Goal: Task Accomplishment & Management: Complete application form

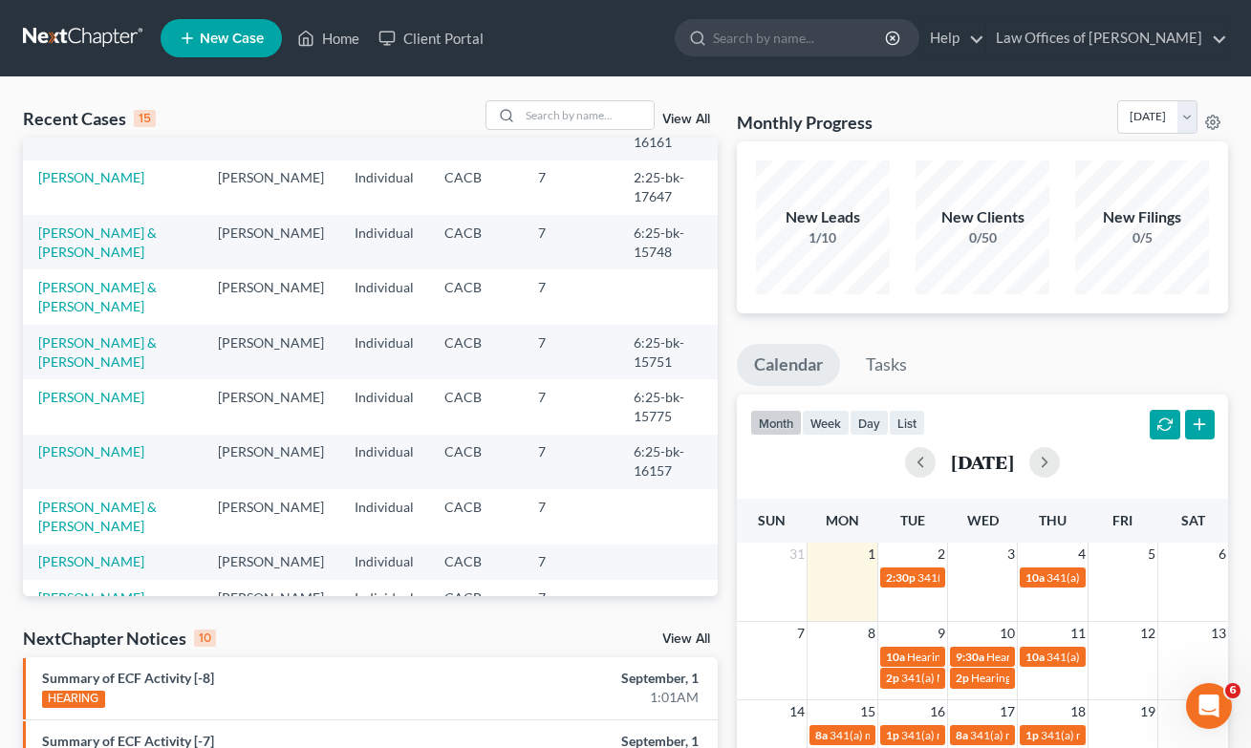
scroll to position [198, 0]
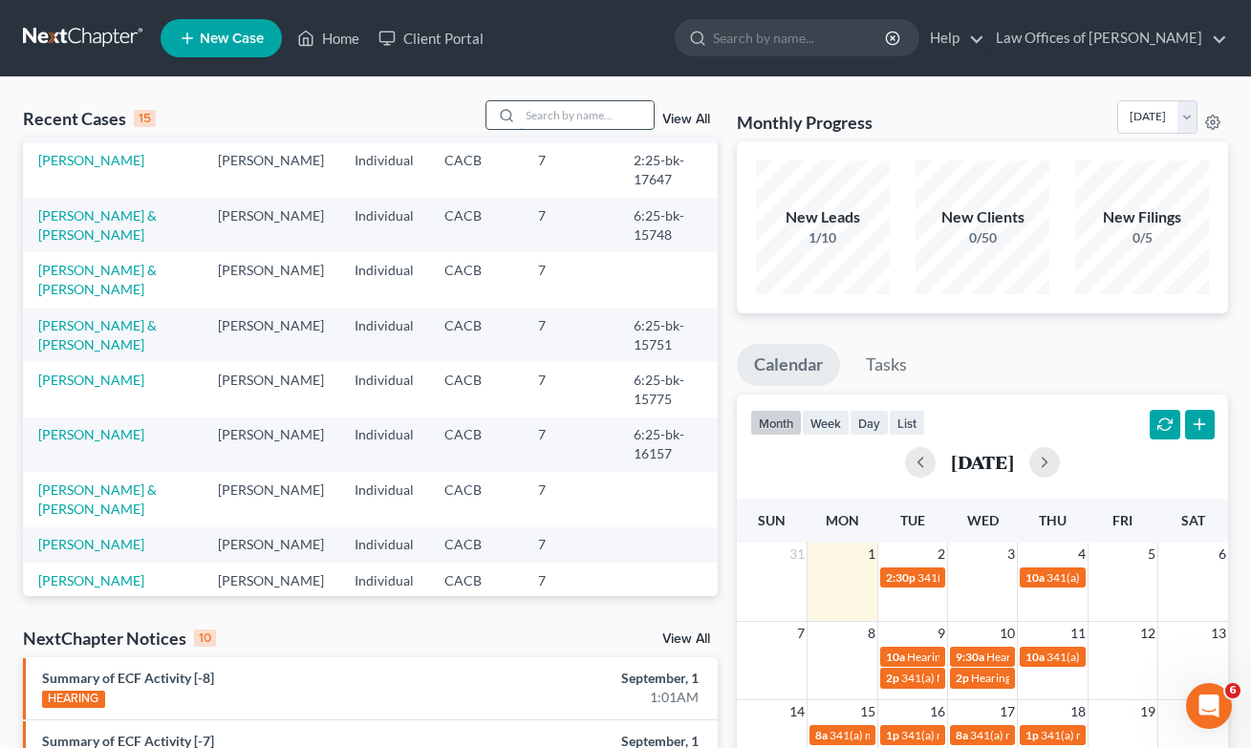
click at [621, 125] on input "search" at bounding box center [587, 115] width 134 height 28
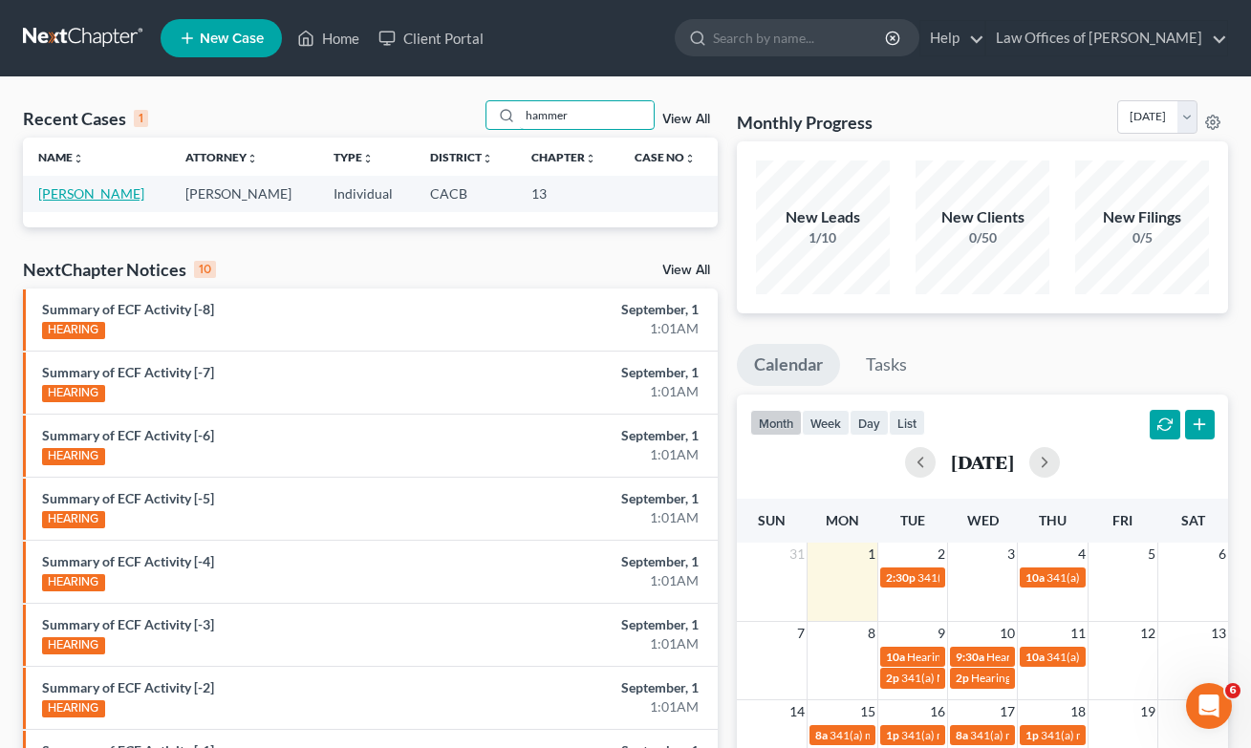
drag, startPoint x: 85, startPoint y: 182, endPoint x: 86, endPoint y: 196, distance: 14.4
click at [86, 183] on td "[PERSON_NAME]" at bounding box center [96, 193] width 147 height 35
type input "hammer"
click at [86, 199] on link "[PERSON_NAME]" at bounding box center [91, 193] width 106 height 16
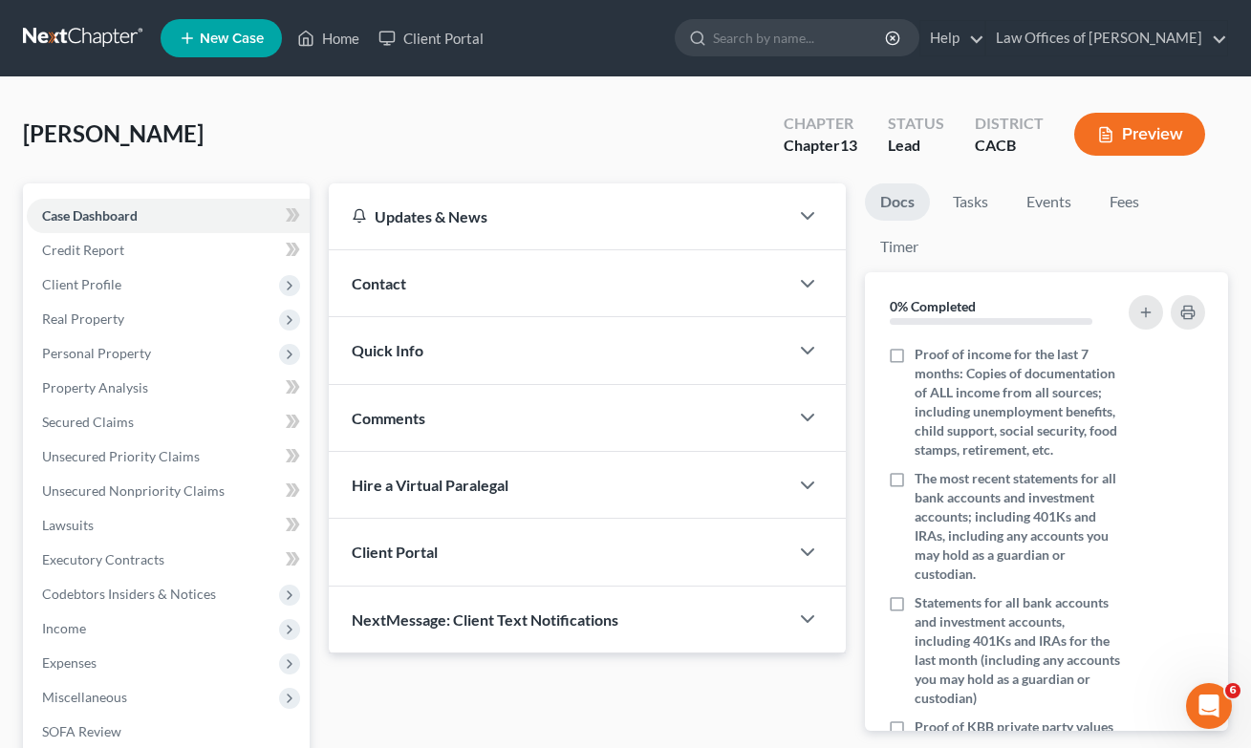
scroll to position [39, 0]
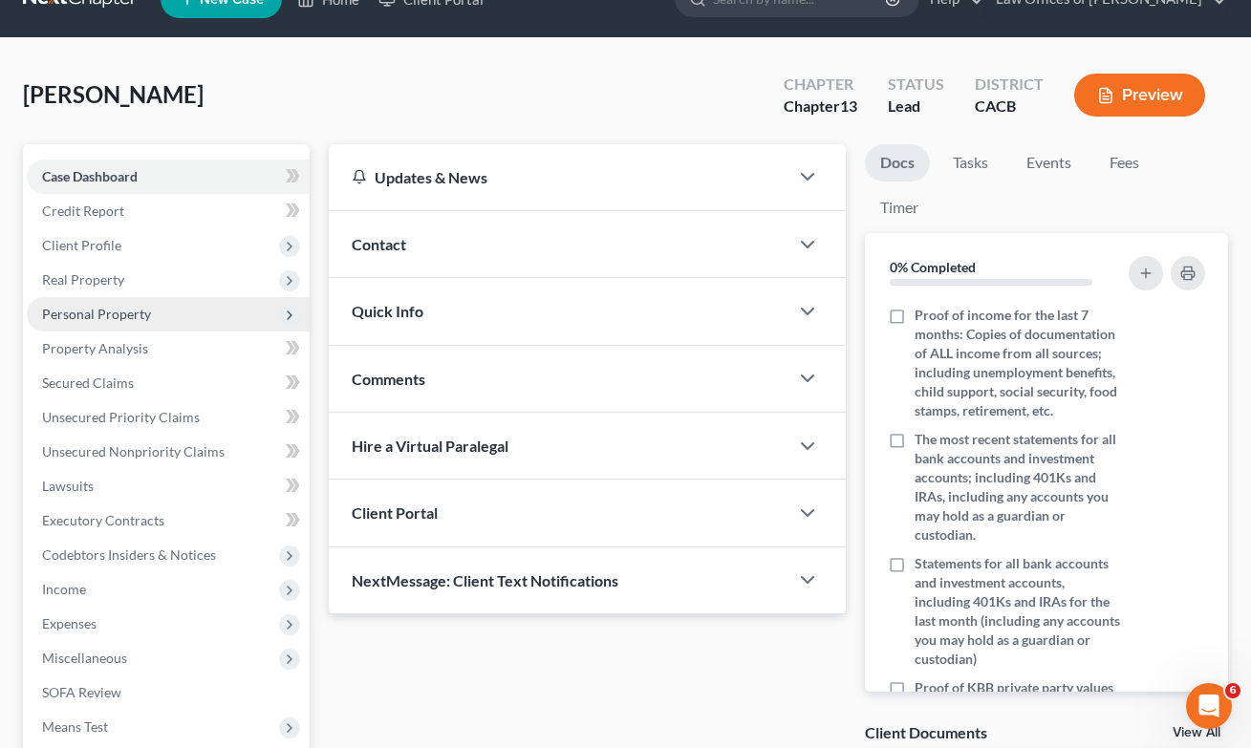
click at [83, 320] on span "Personal Property" at bounding box center [96, 314] width 109 height 16
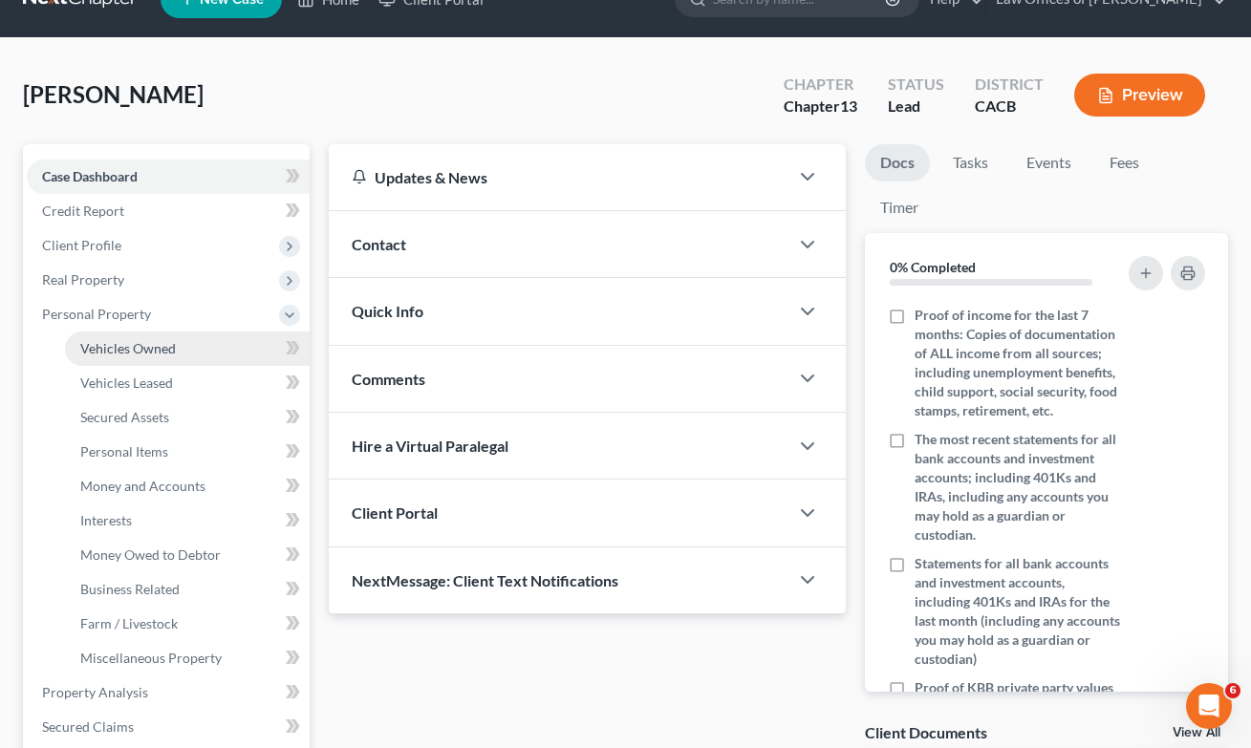
click at [195, 352] on link "Vehicles Owned" at bounding box center [187, 349] width 245 height 34
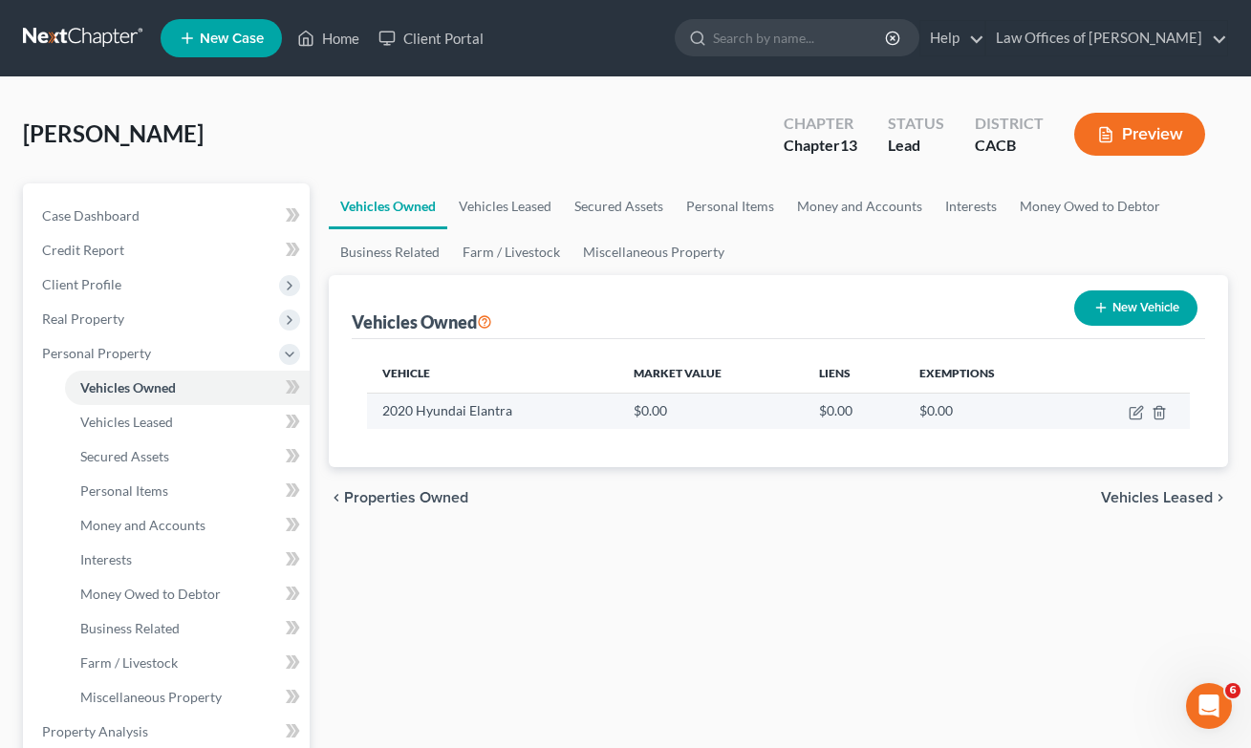
drag, startPoint x: 1138, startPoint y: 407, endPoint x: 965, endPoint y: 399, distance: 173.2
click at [1139, 407] on icon "button" at bounding box center [1136, 412] width 15 height 15
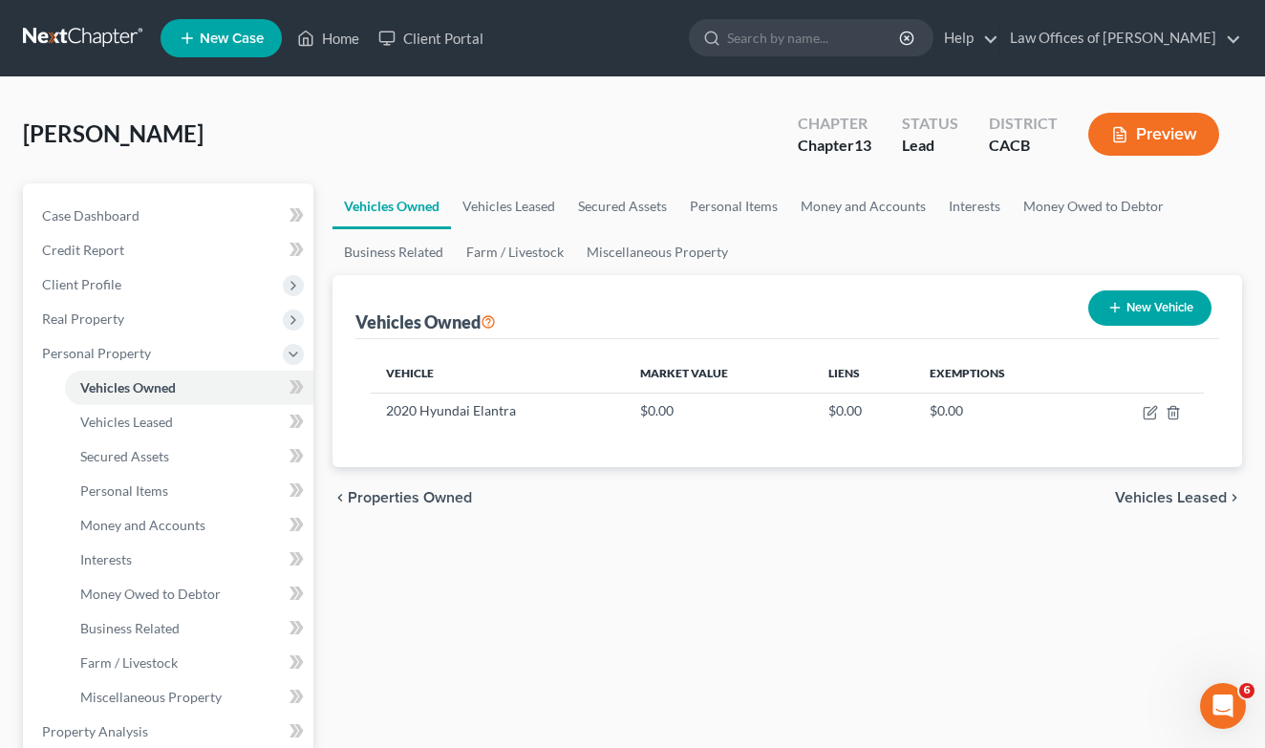
select select "0"
select select "6"
select select "2"
select select "0"
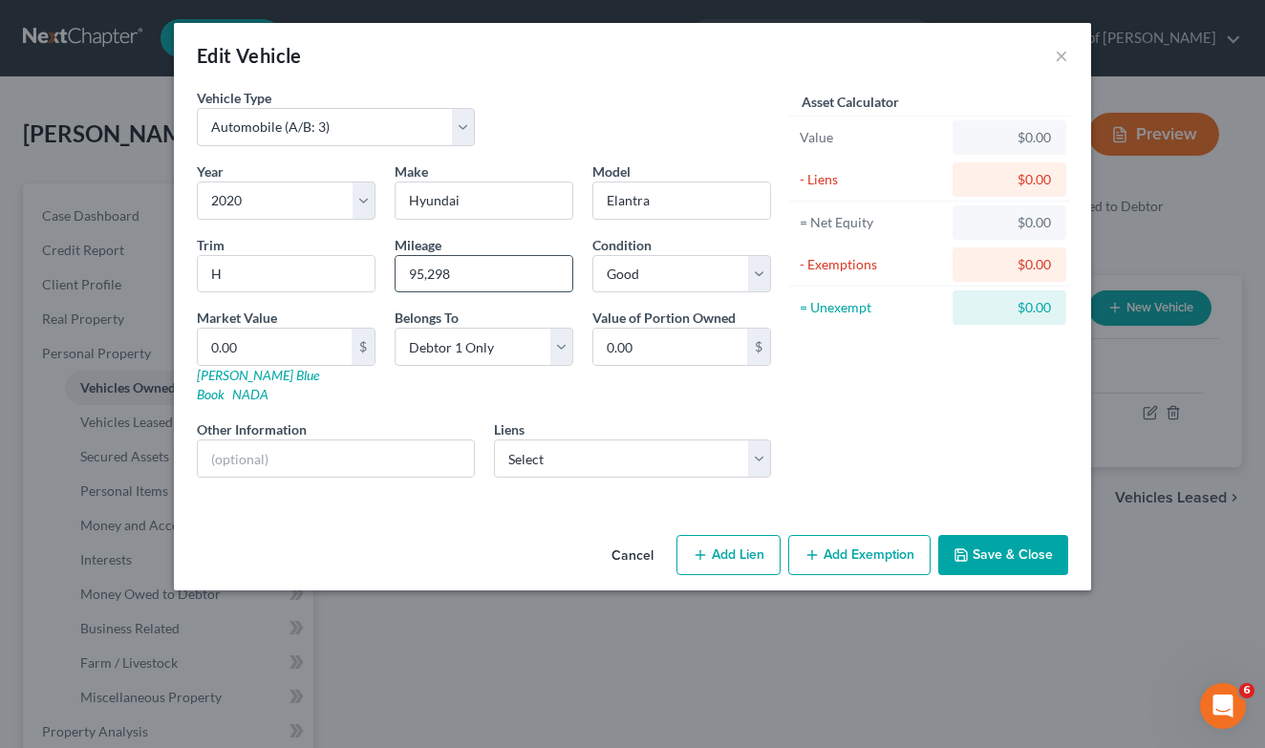
click at [469, 273] on input "95,298" at bounding box center [484, 274] width 177 height 36
click at [469, 274] on input "95,298" at bounding box center [484, 274] width 177 height 36
type input "96,001"
click at [988, 535] on button "Save & Close" at bounding box center [1004, 555] width 130 height 40
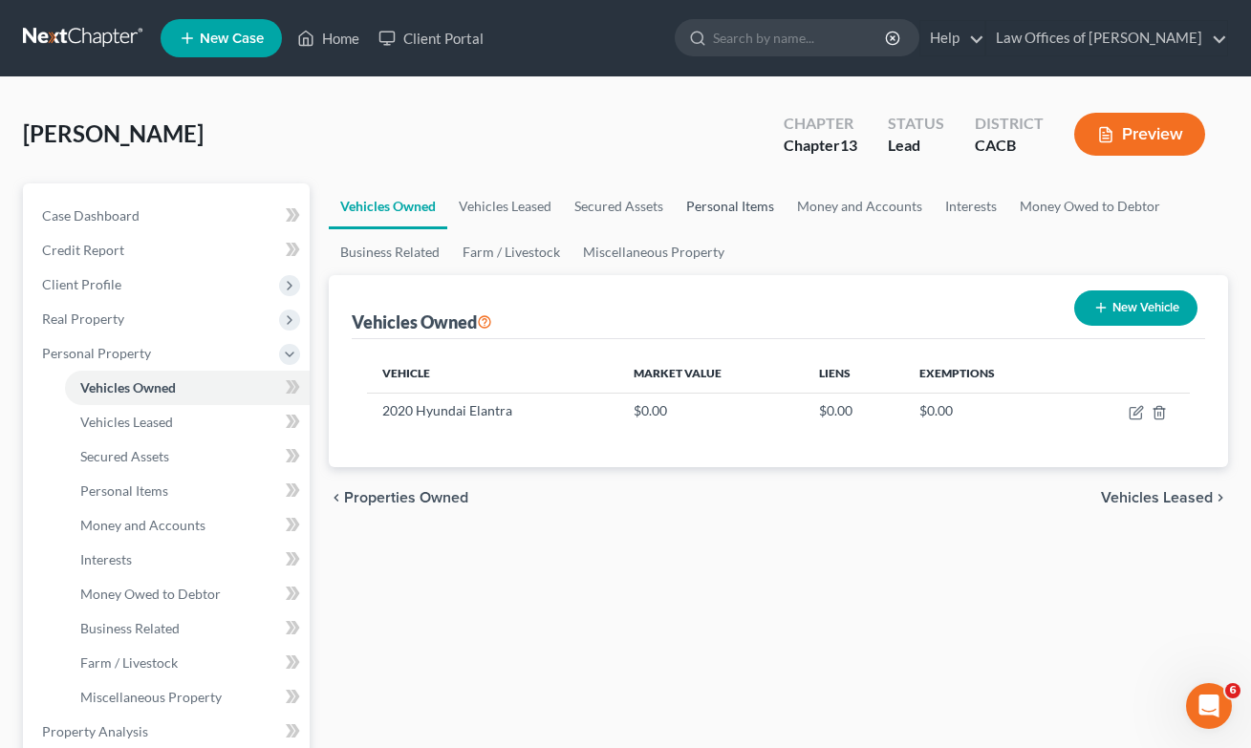
click at [746, 210] on link "Personal Items" at bounding box center [730, 207] width 111 height 46
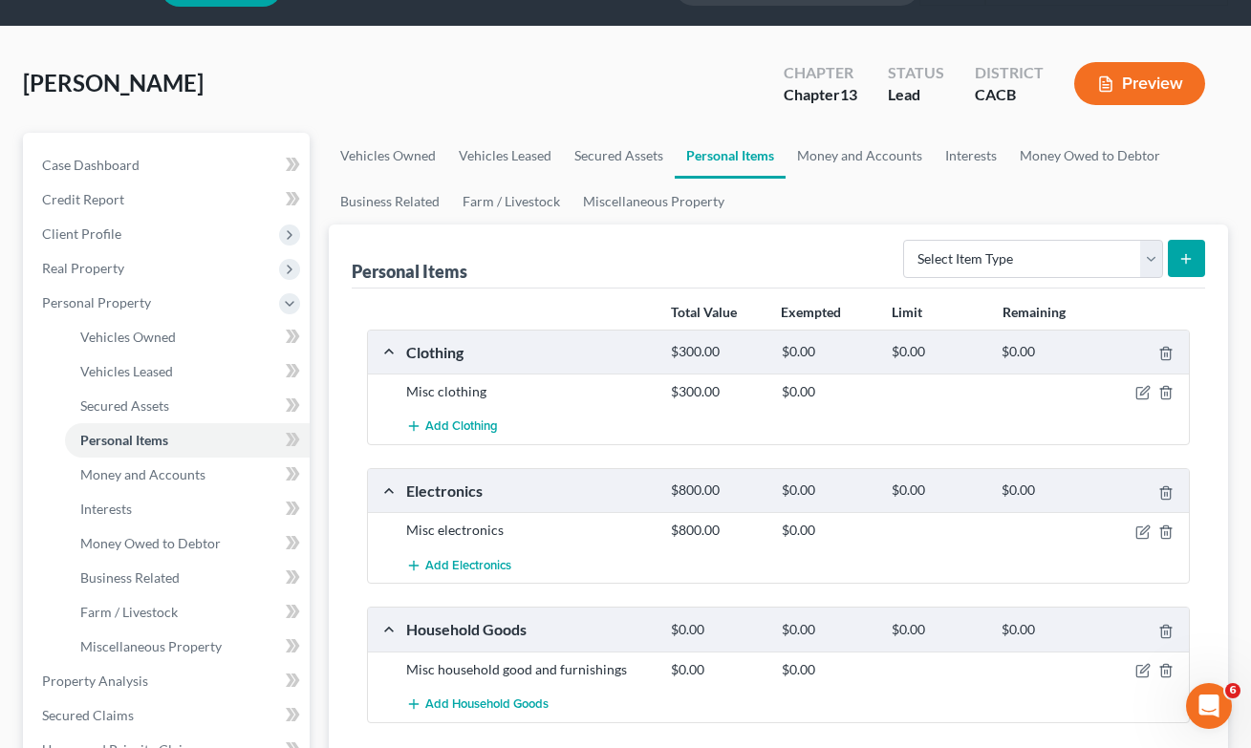
scroll to position [123, 0]
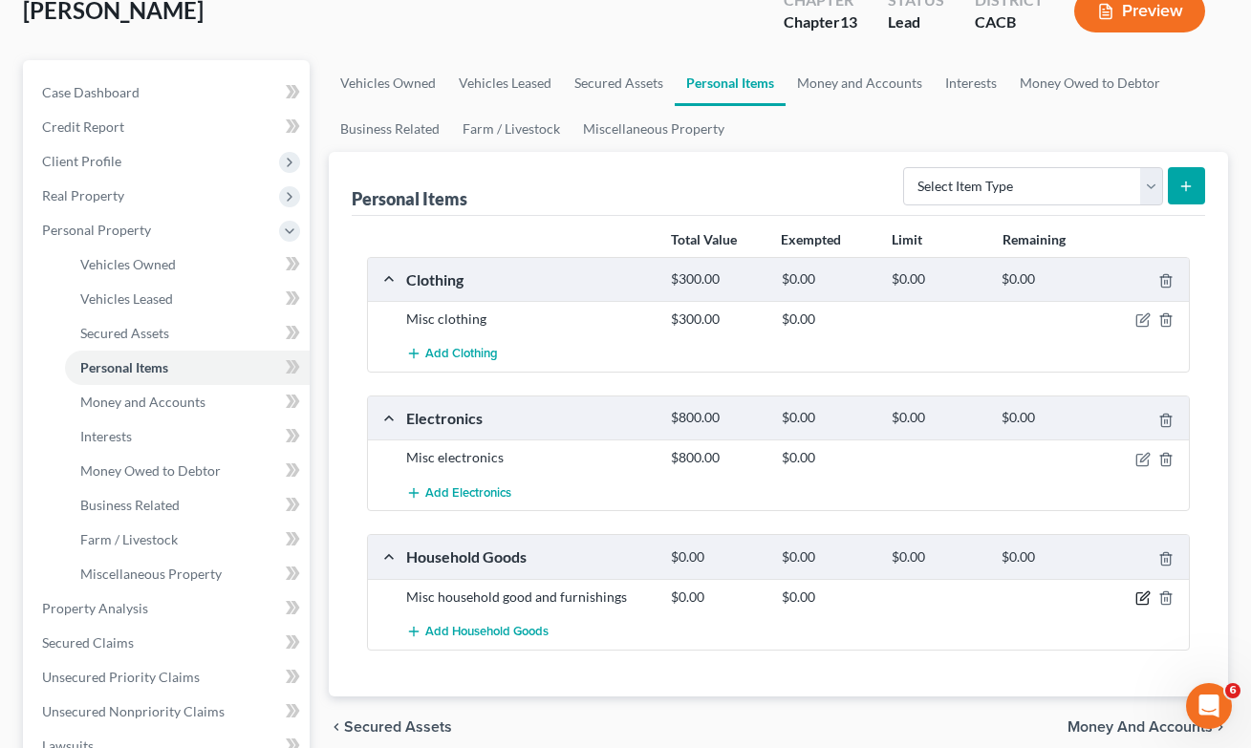
click at [1144, 603] on icon "button" at bounding box center [1142, 598] width 15 height 15
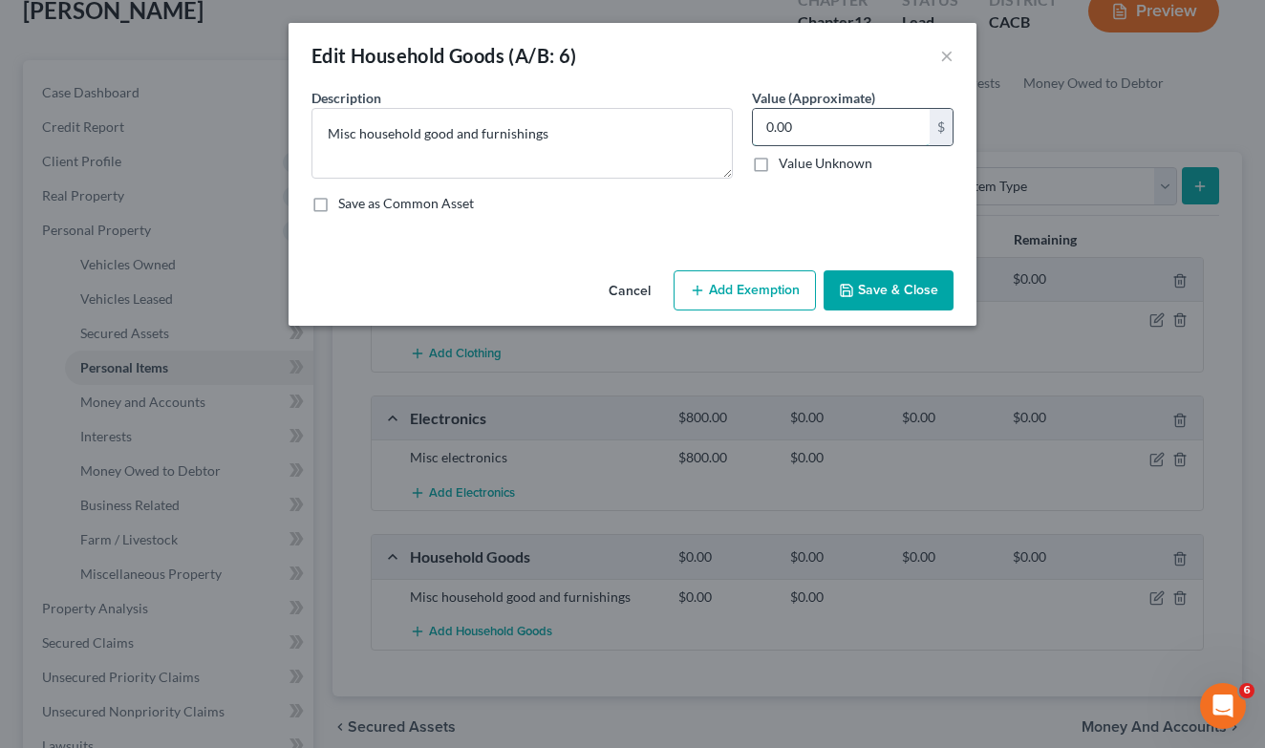
click at [830, 137] on input "0.00" at bounding box center [841, 127] width 177 height 36
click at [830, 136] on input "0.00" at bounding box center [841, 127] width 177 height 36
type input "1"
type input "5"
type input "1,500"
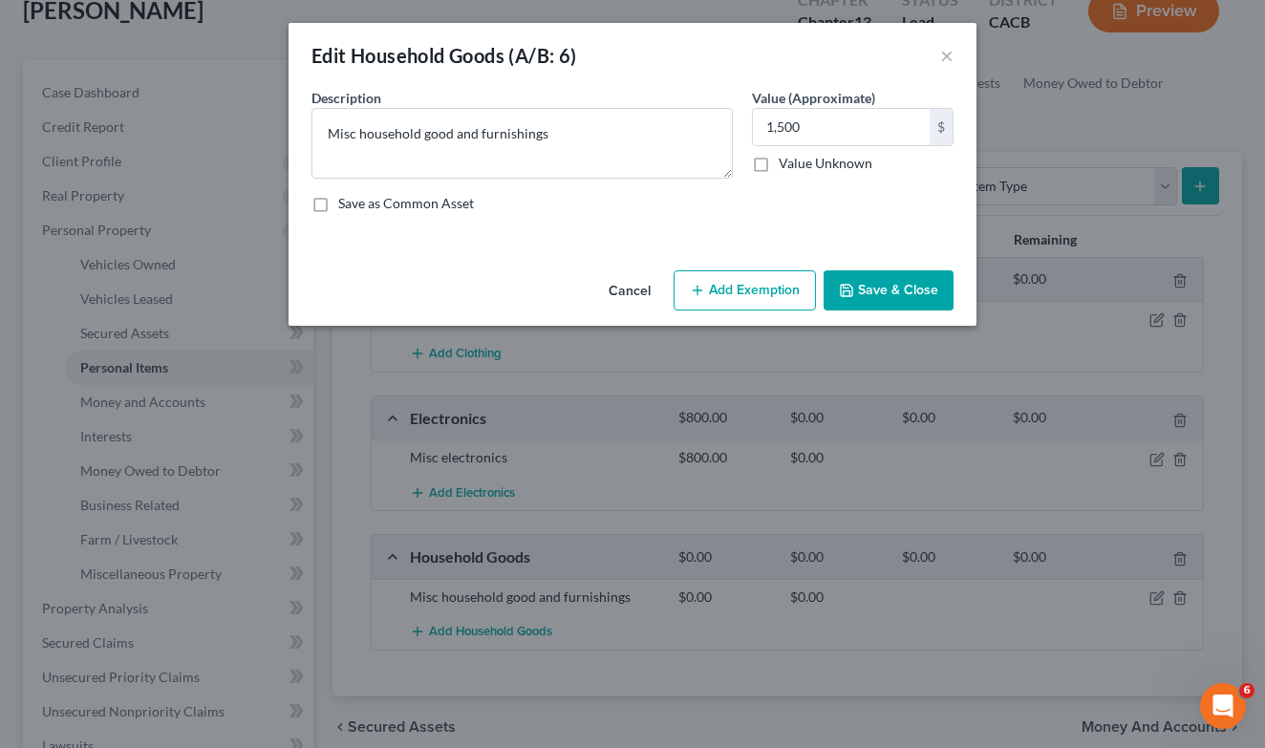
click at [864, 280] on button "Save & Close" at bounding box center [889, 290] width 130 height 40
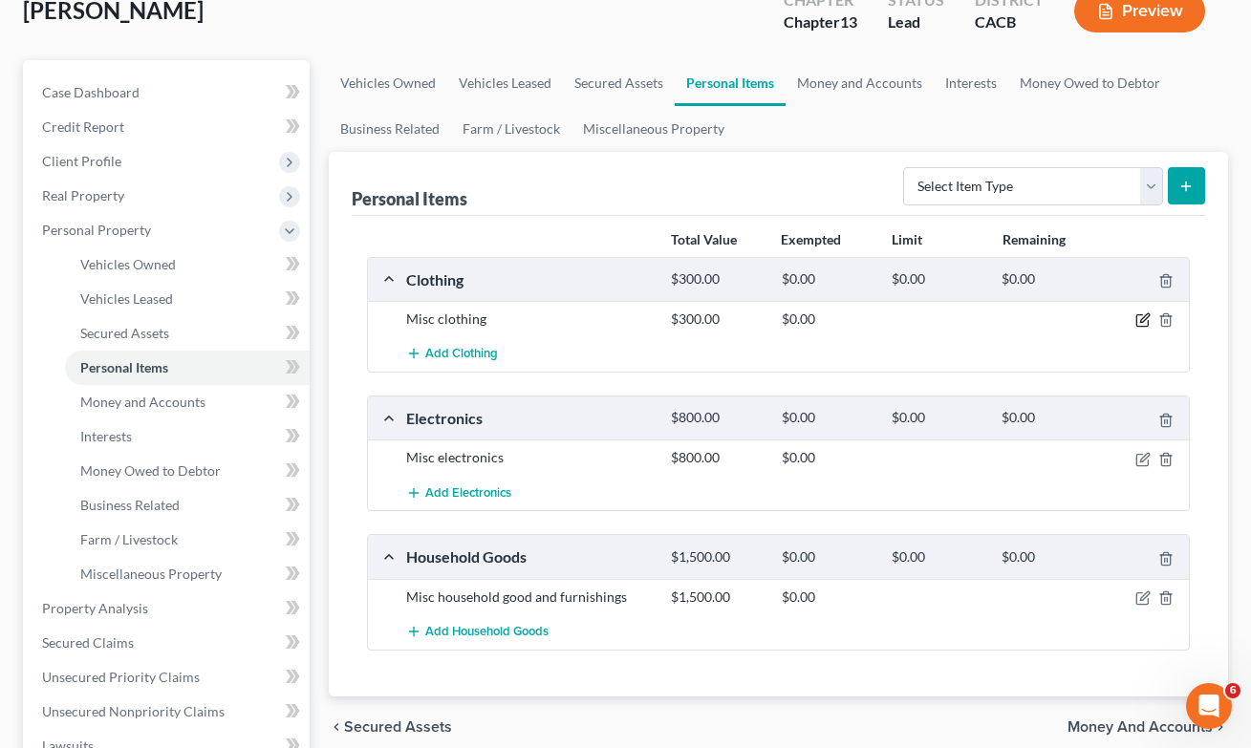
click at [1141, 324] on icon "button" at bounding box center [1142, 320] width 15 height 15
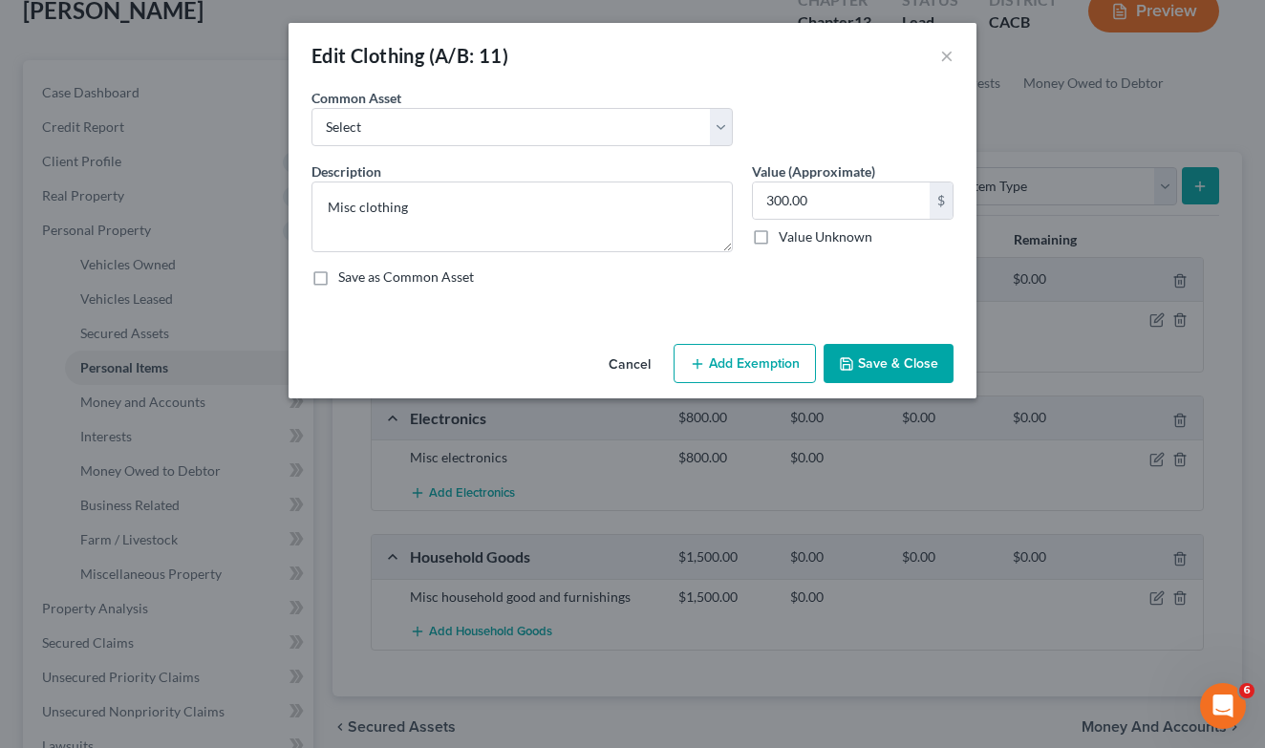
click at [868, 373] on button "Save & Close" at bounding box center [889, 364] width 130 height 40
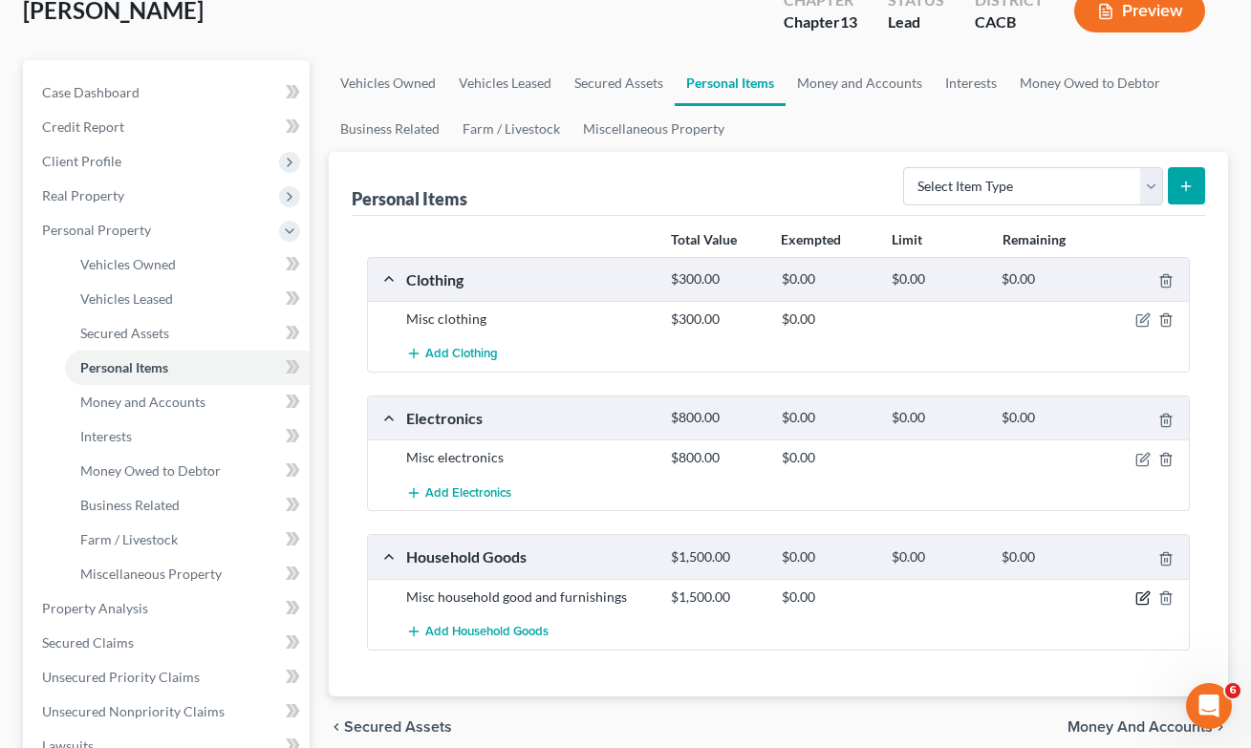
click at [1148, 598] on icon "button" at bounding box center [1141, 599] width 11 height 11
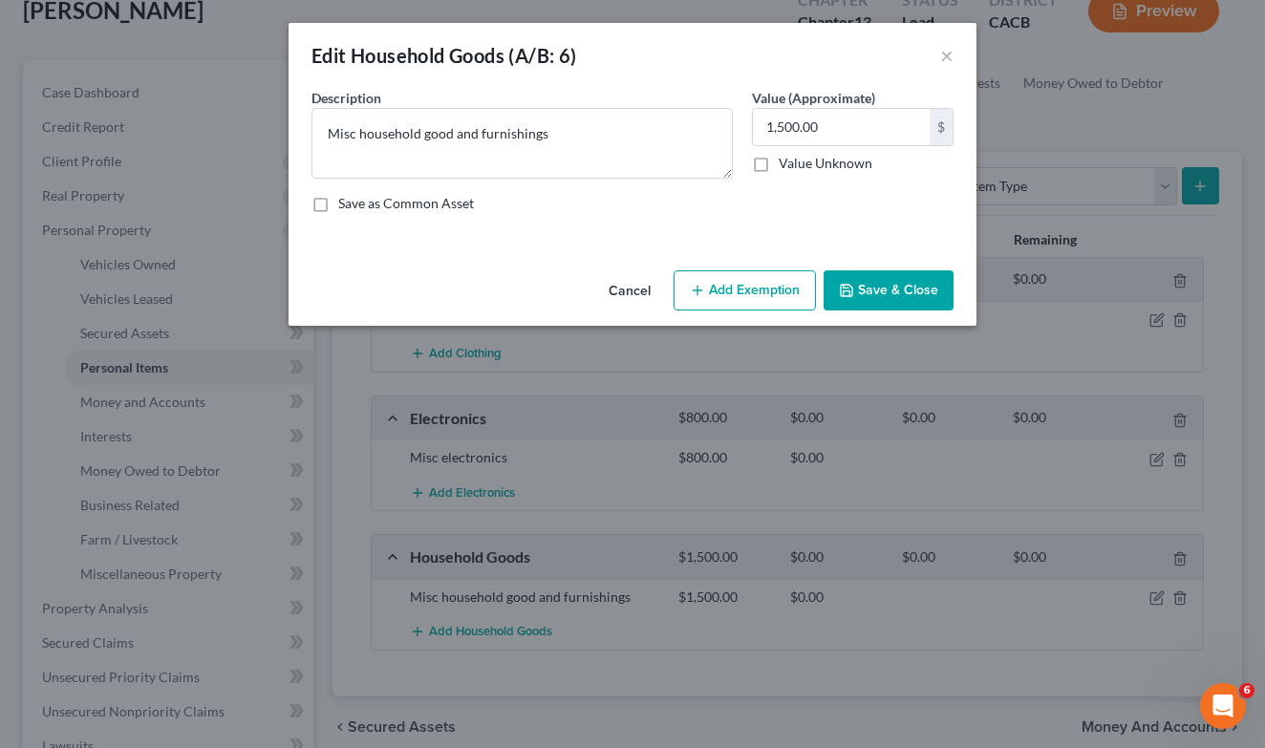
click at [742, 299] on button "Add Exemption" at bounding box center [745, 290] width 142 height 40
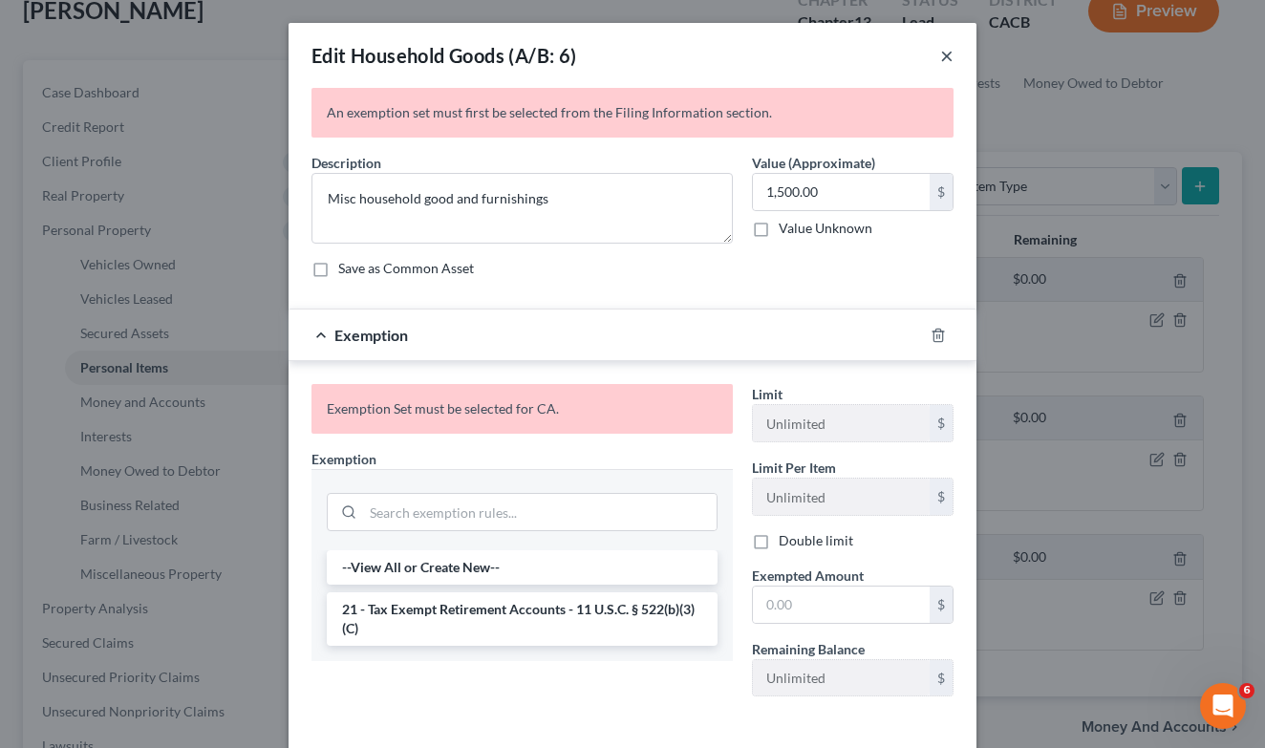
click at [941, 53] on button "×" at bounding box center [947, 55] width 13 height 23
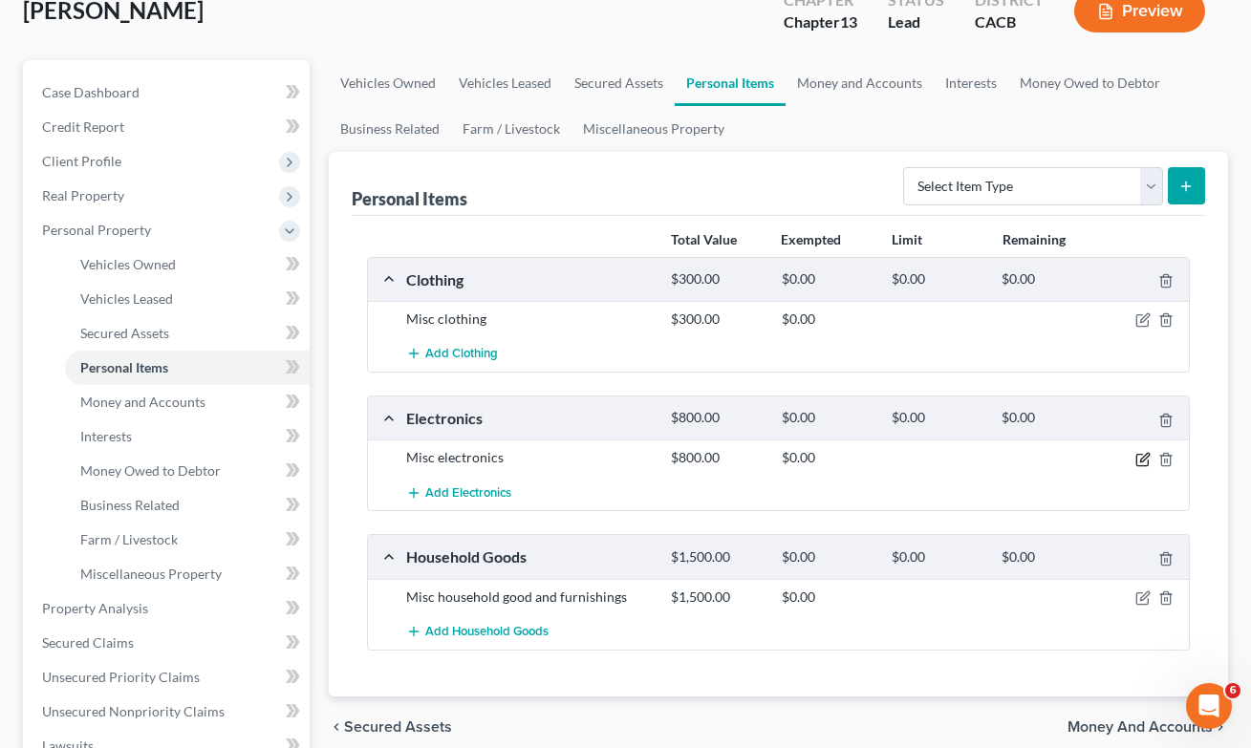
click at [1146, 460] on icon "button" at bounding box center [1142, 459] width 15 height 15
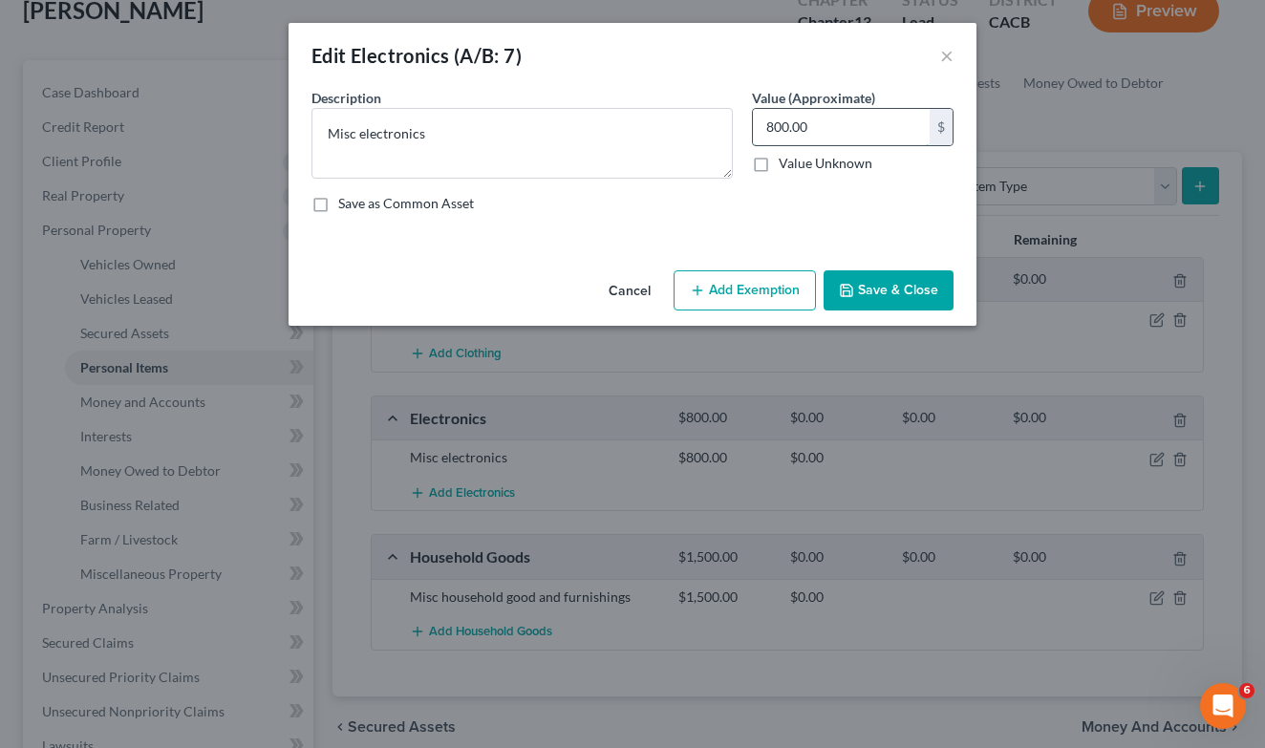
click at [839, 115] on input "800.00" at bounding box center [841, 127] width 177 height 36
click at [857, 297] on button "Save & Close" at bounding box center [889, 290] width 130 height 40
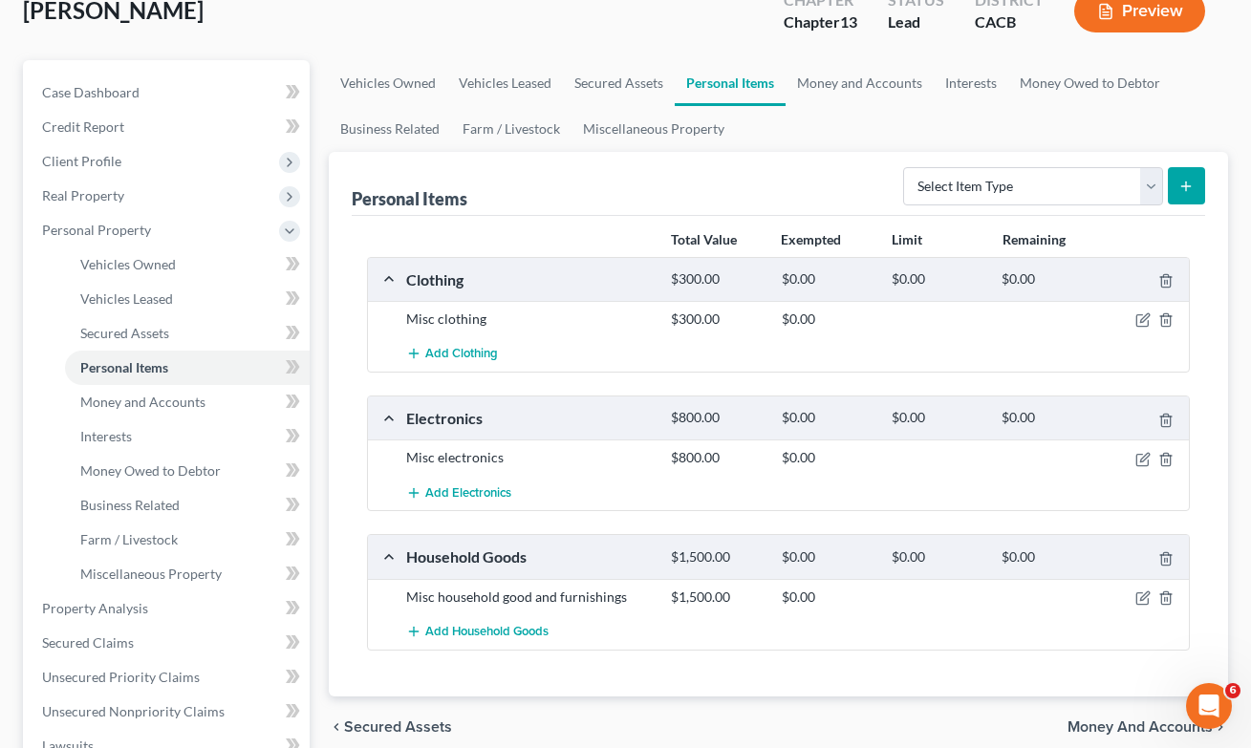
click at [3, 193] on div "[PERSON_NAME] Upgraded Chapter Chapter 13 Status Lead District CACB Preview Pet…" at bounding box center [625, 595] width 1251 height 1283
click at [97, 649] on span "Secured Claims" at bounding box center [88, 643] width 92 height 16
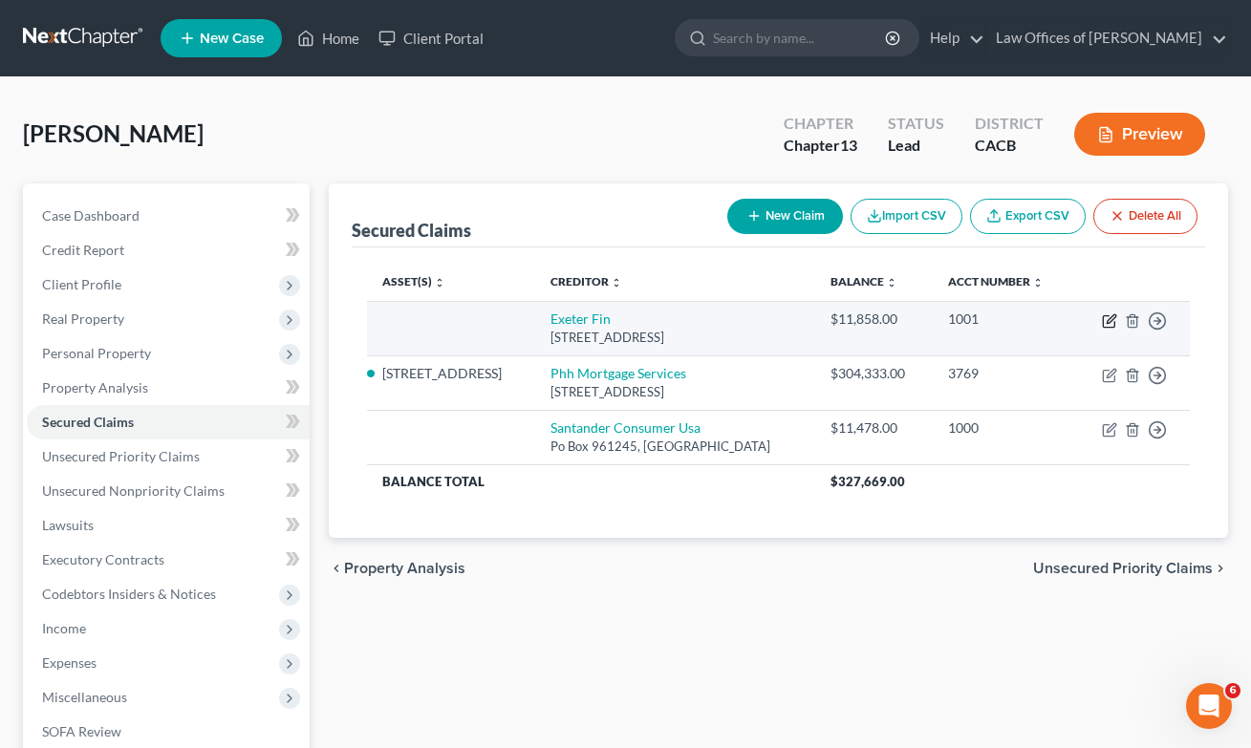
click at [1111, 321] on icon "button" at bounding box center [1111, 318] width 9 height 9
select select "45"
select select "0"
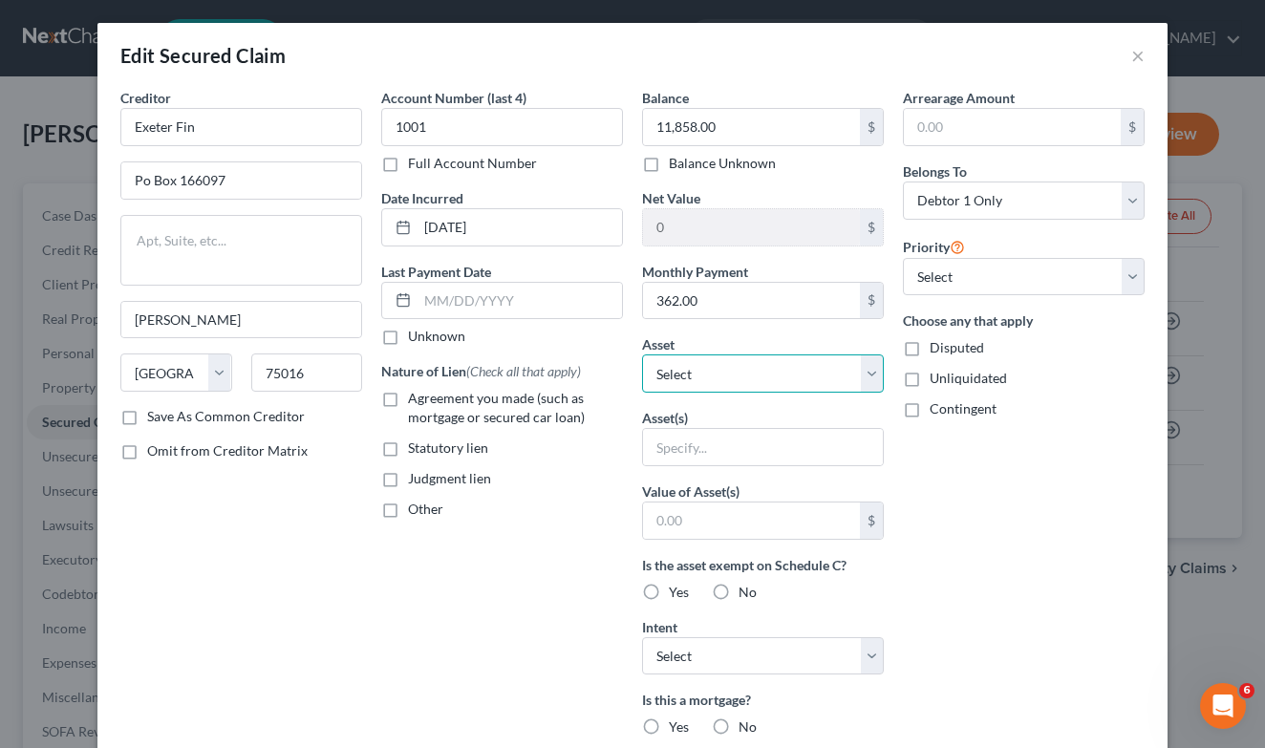
select select "6"
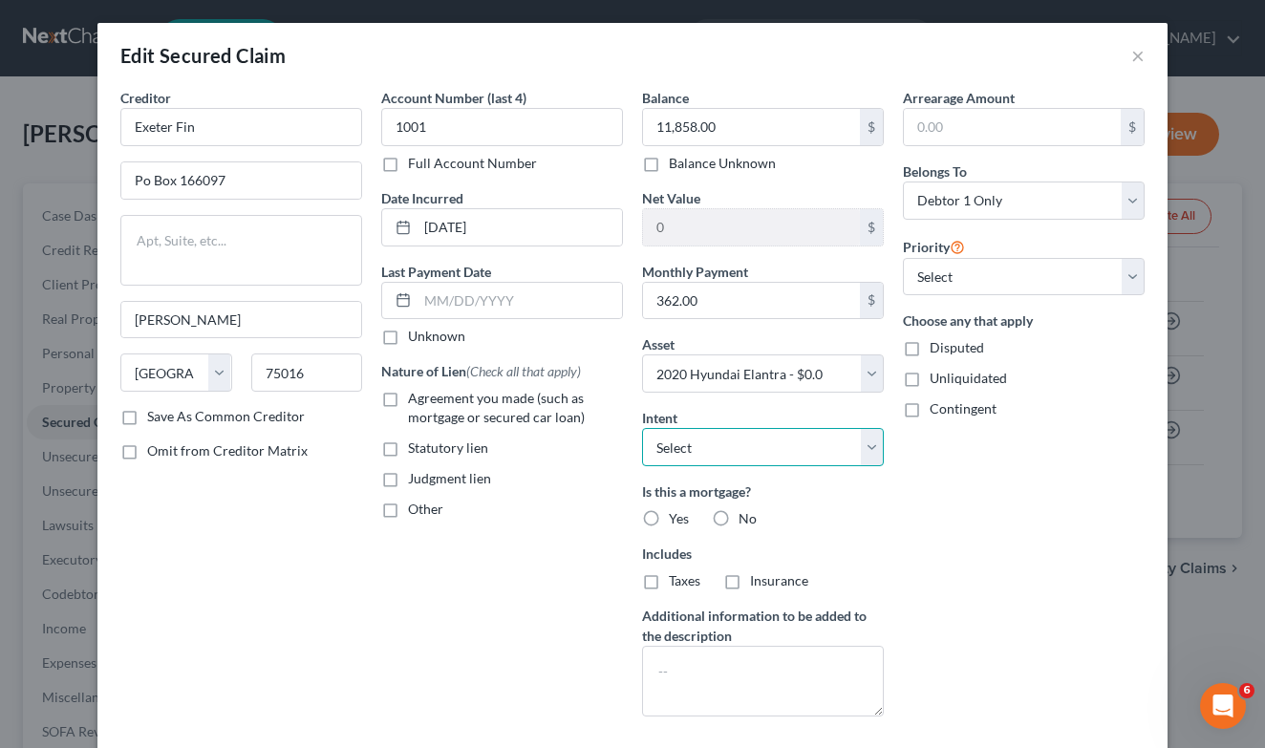
select select "1"
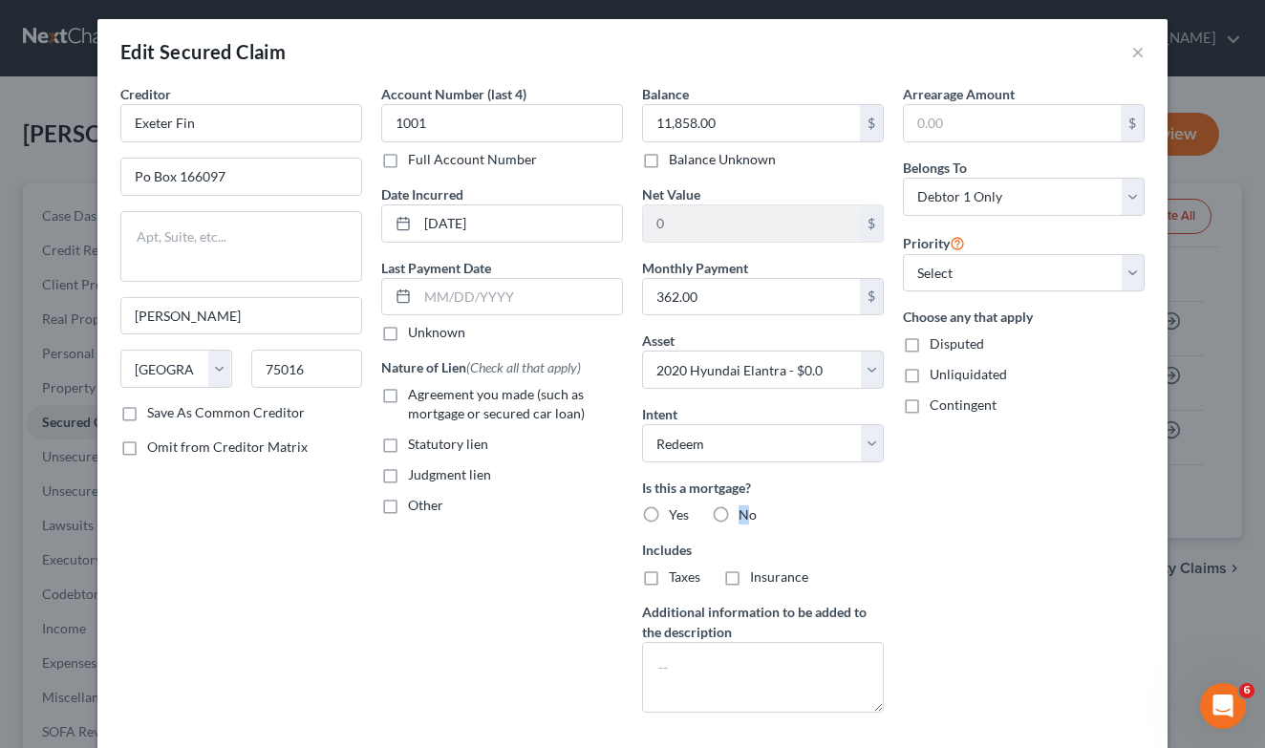
click at [739, 506] on label "No" at bounding box center [748, 515] width 18 height 19
click at [746, 506] on input "No" at bounding box center [752, 512] width 12 height 12
radio input "true"
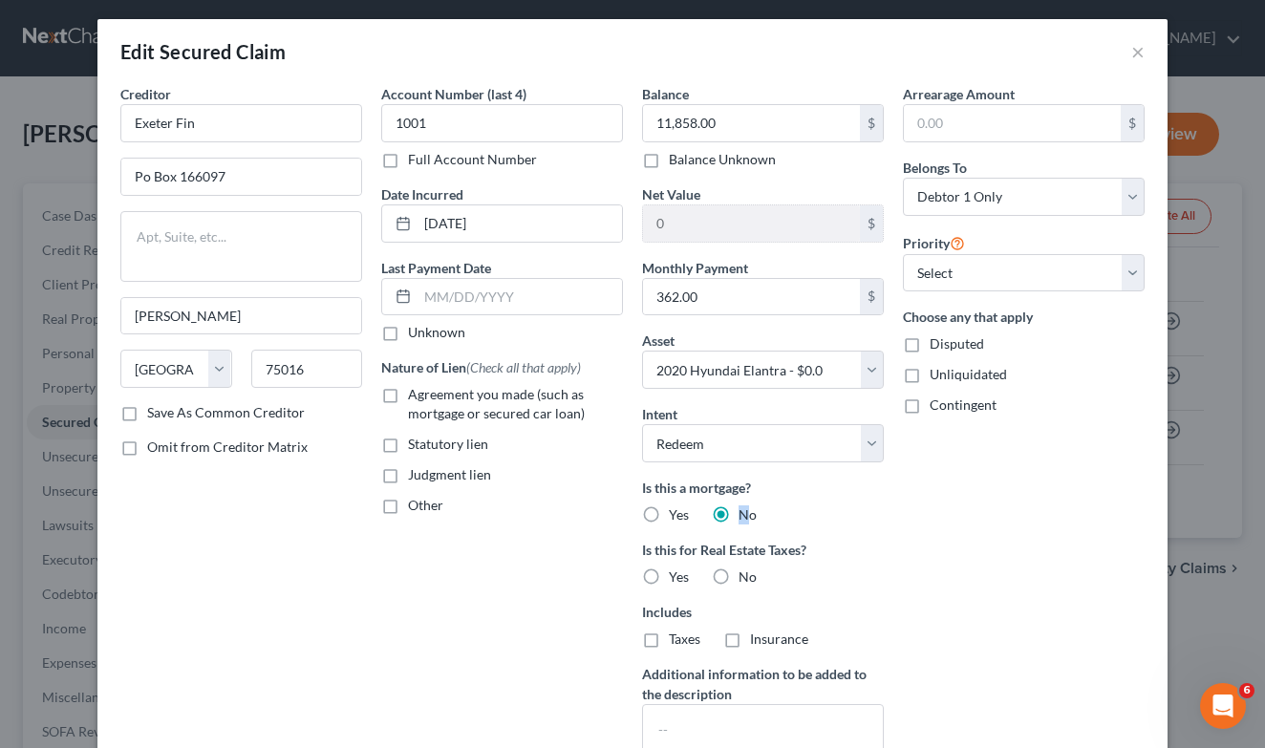
scroll to position [21, 0]
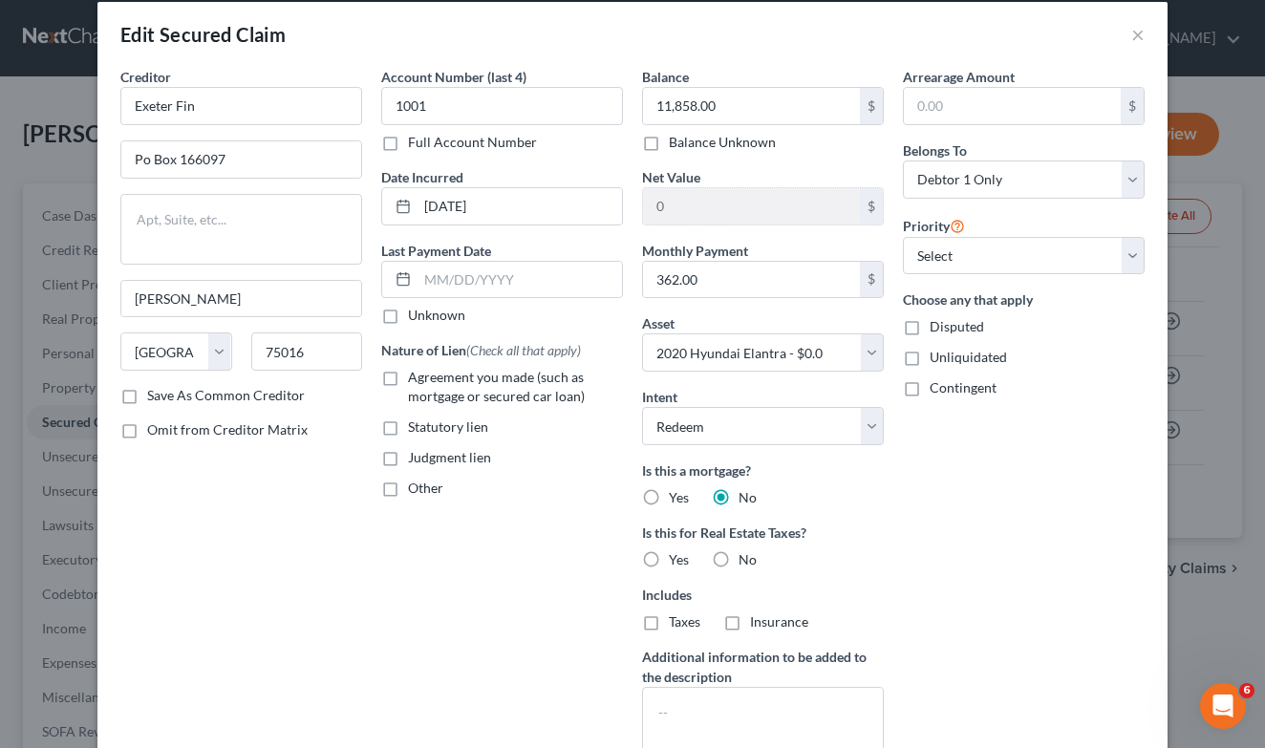
click at [739, 558] on label "No" at bounding box center [748, 560] width 18 height 19
click at [746, 558] on input "No" at bounding box center [752, 557] width 12 height 12
radio input "true"
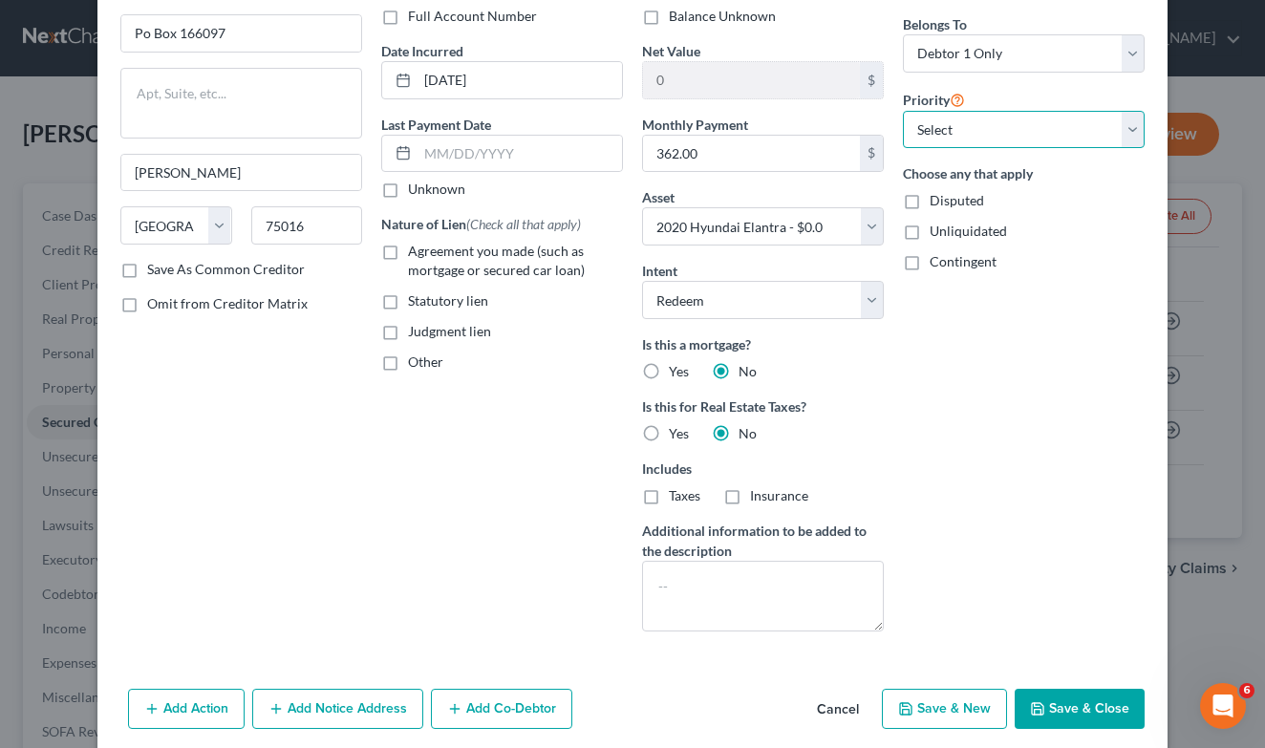
select select "1"
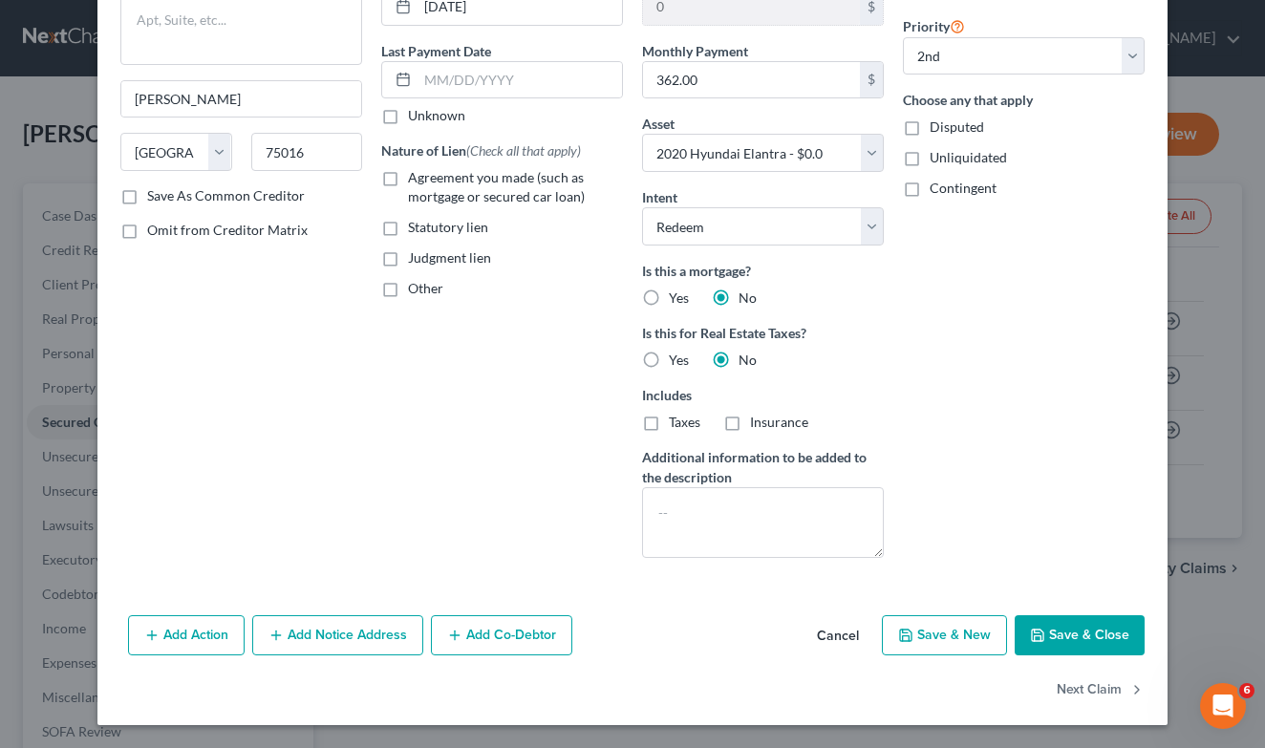
click at [1092, 648] on button "Save & Close" at bounding box center [1080, 636] width 130 height 40
select select
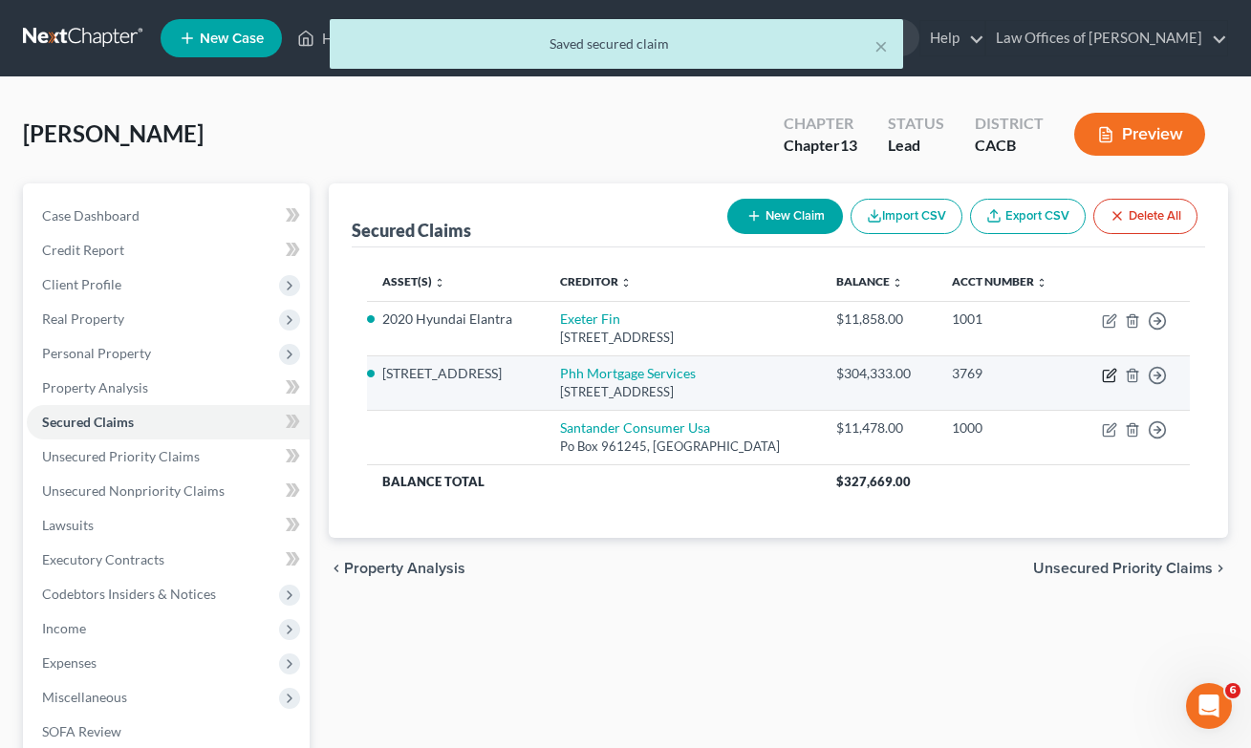
click at [1107, 378] on icon "button" at bounding box center [1109, 375] width 15 height 15
select select "33"
select select "1"
select select "0"
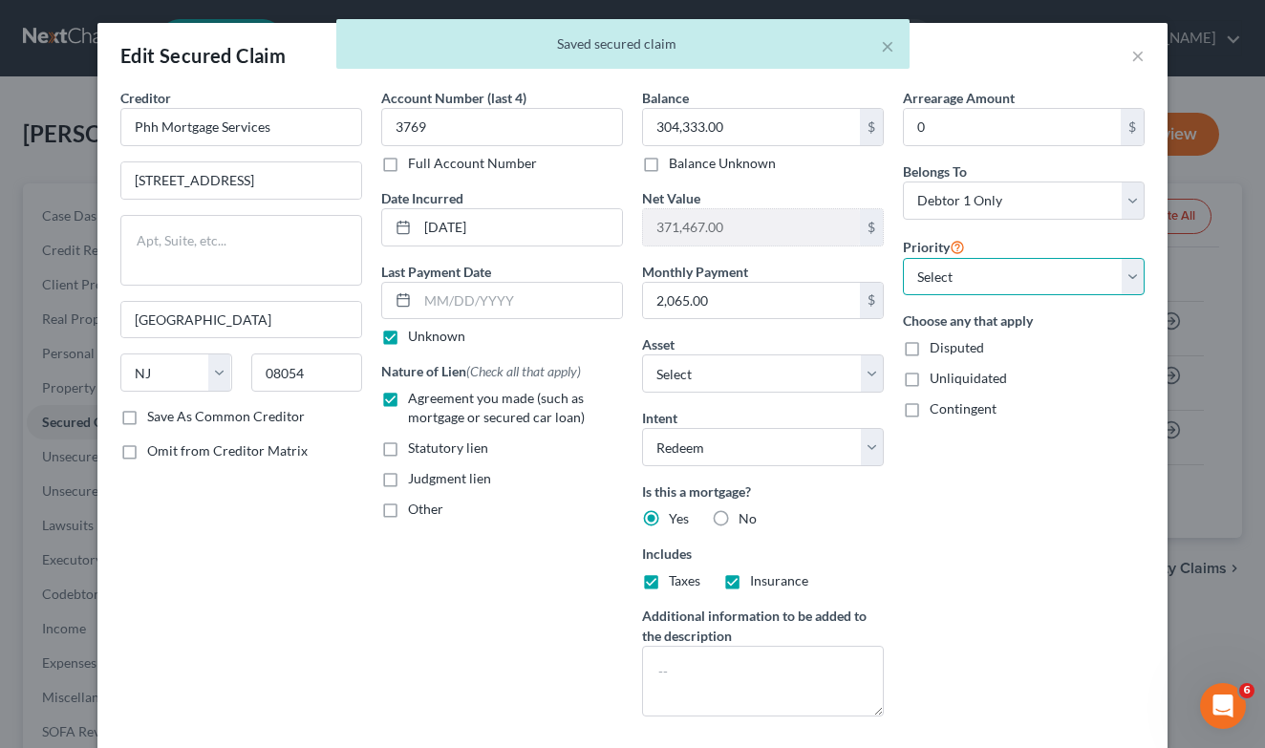
select select "0"
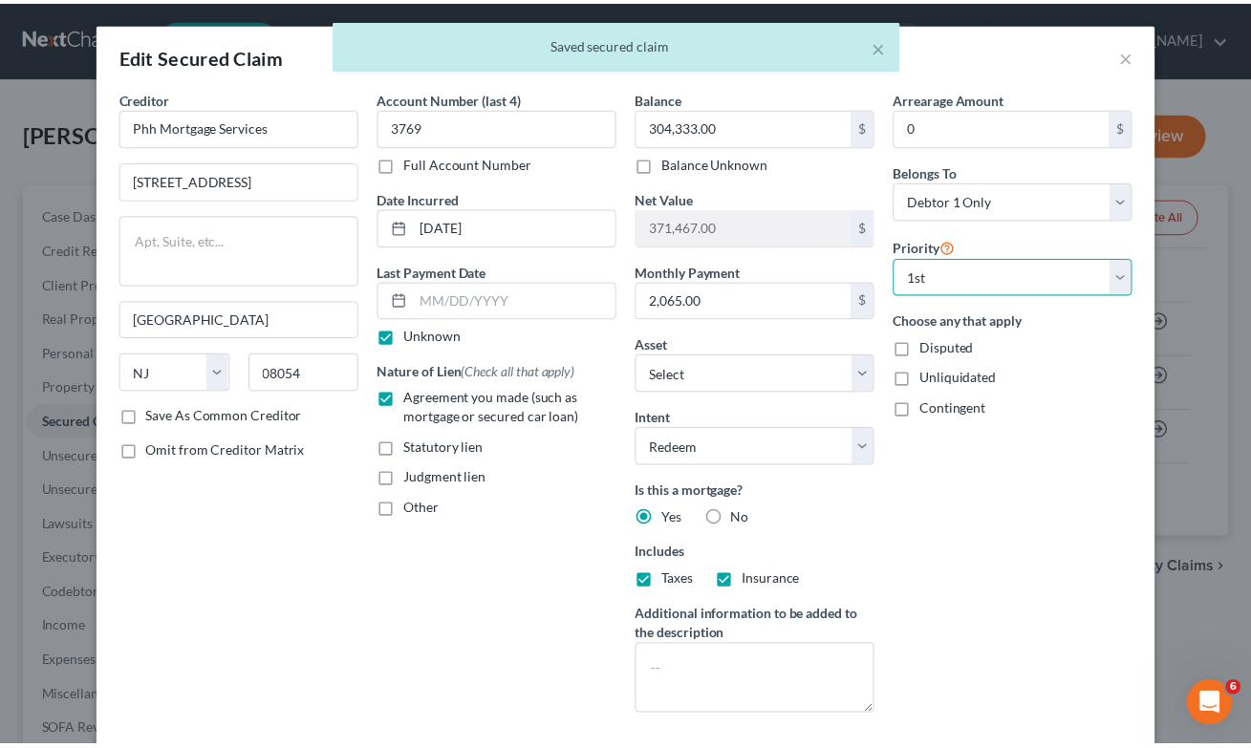
scroll to position [159, 0]
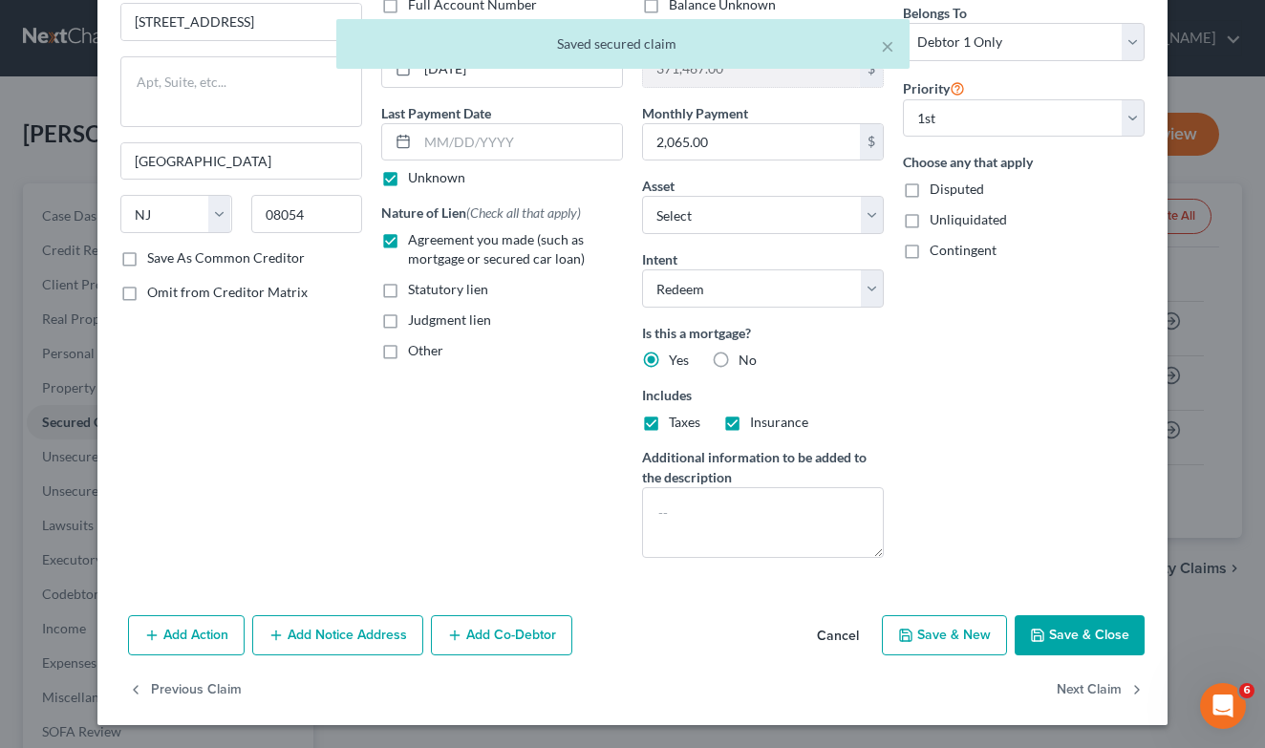
click at [1097, 638] on button "Save & Close" at bounding box center [1080, 636] width 130 height 40
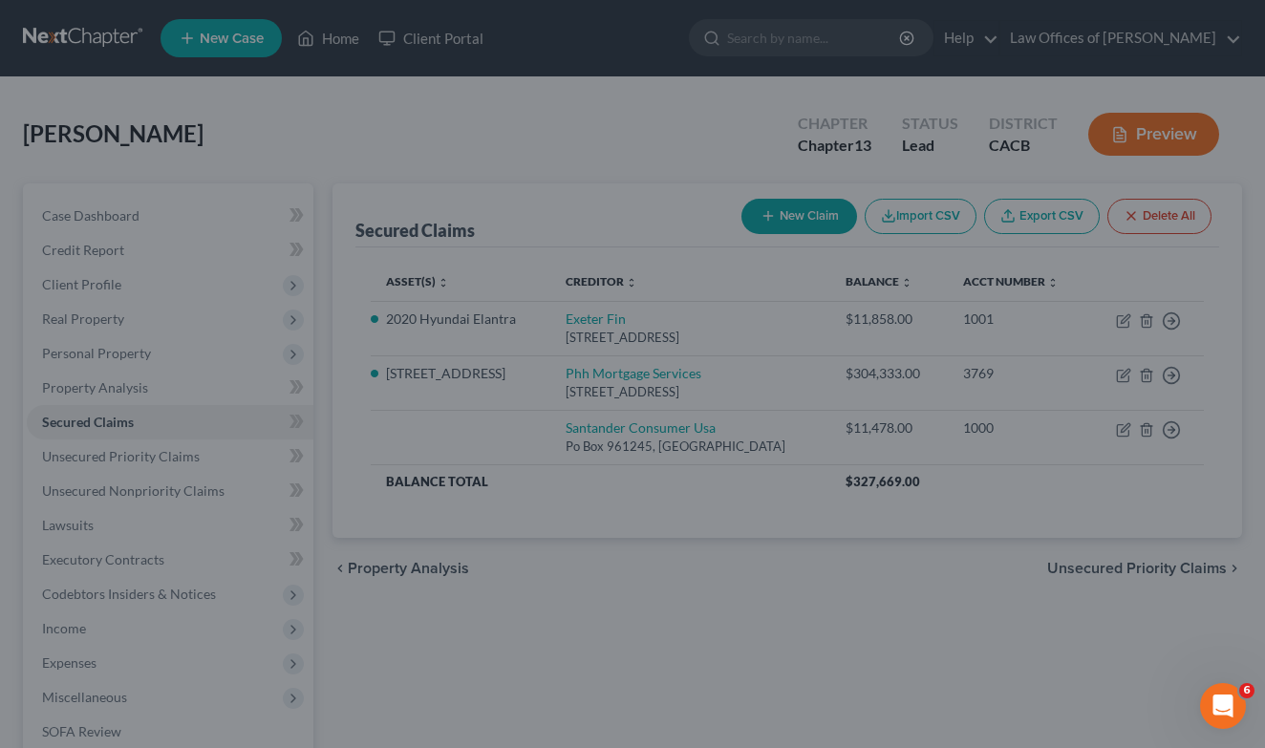
select select "2"
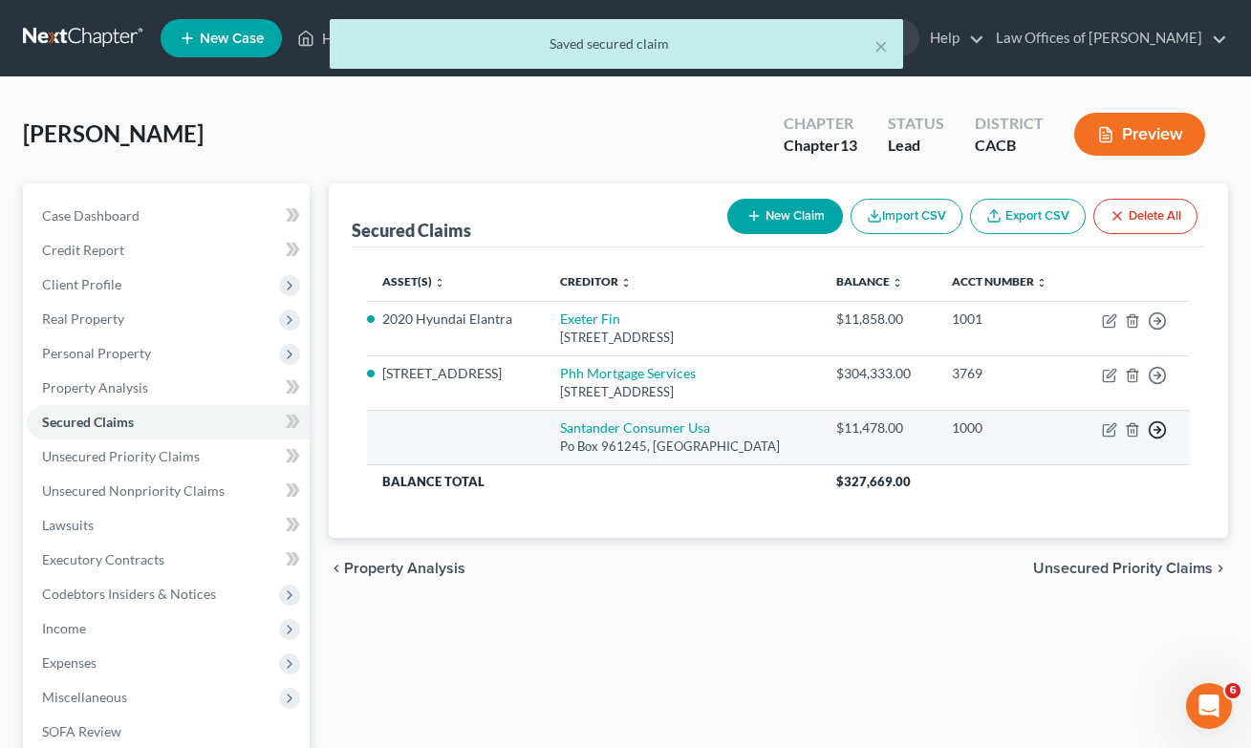
click at [1153, 330] on circle "button" at bounding box center [1158, 322] width 16 height 16
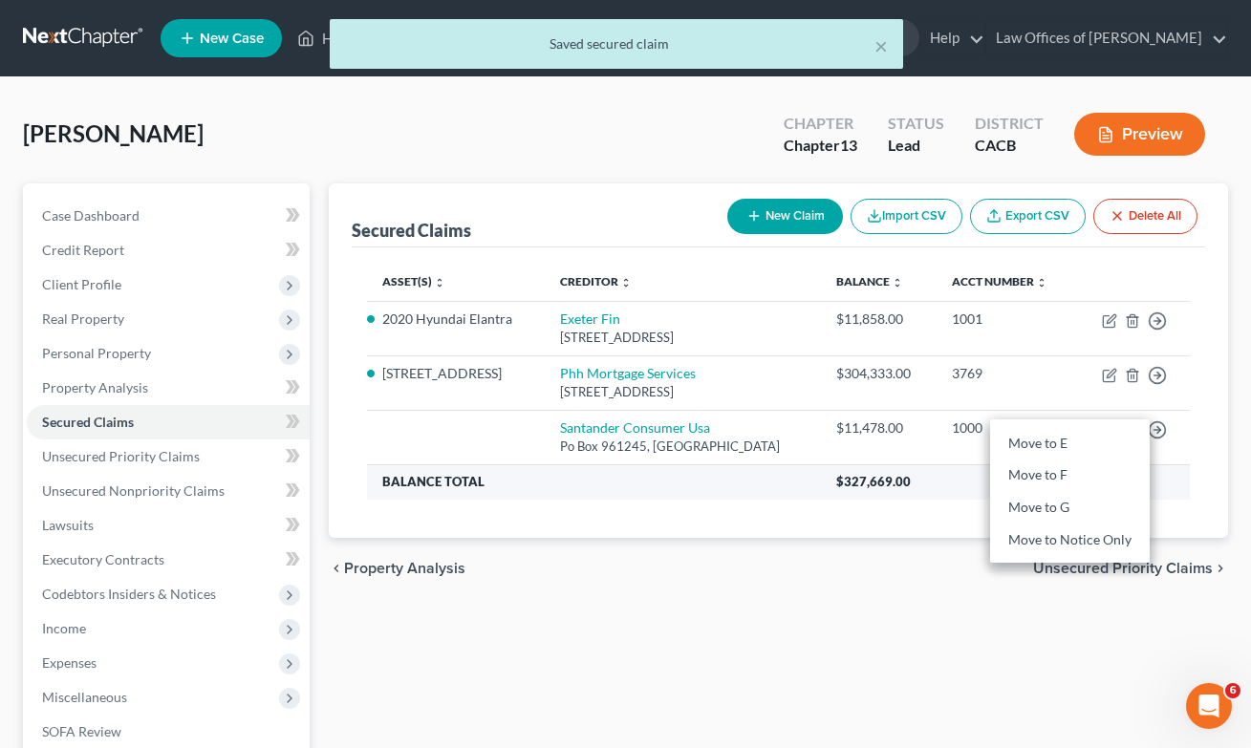
click at [1120, 471] on link "Move to F" at bounding box center [1070, 476] width 160 height 32
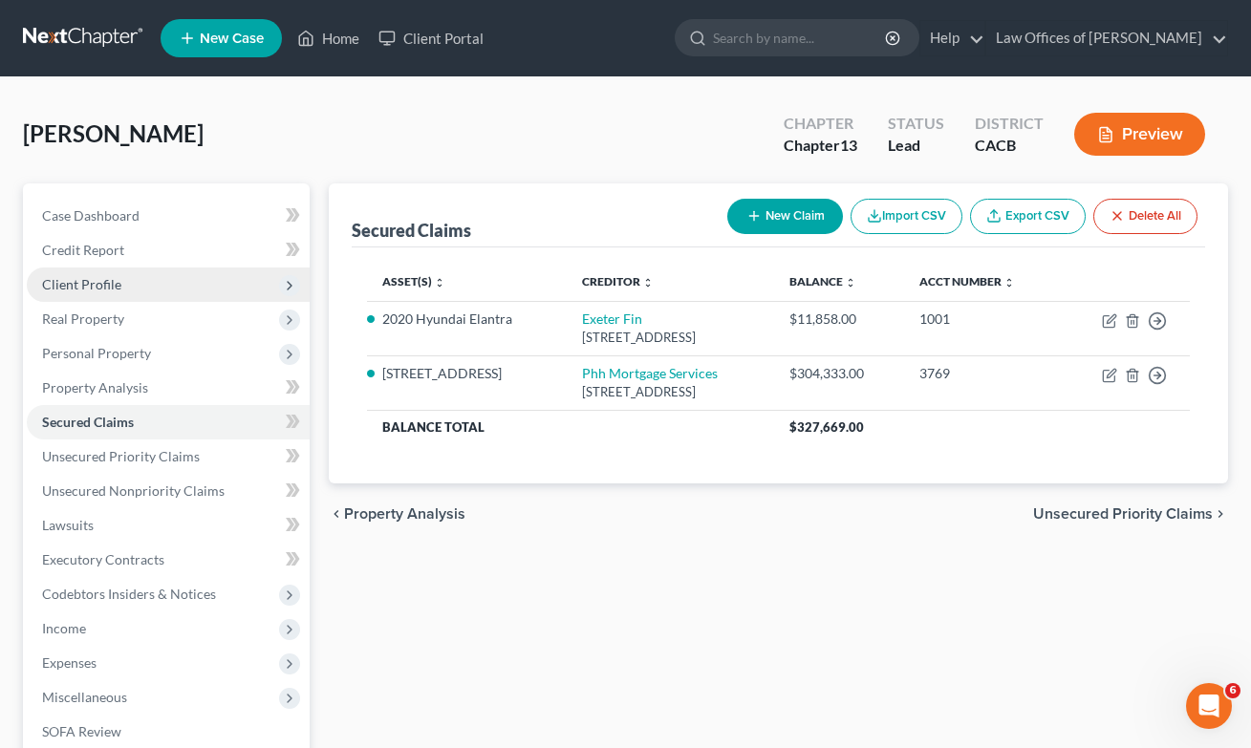
drag, startPoint x: 89, startPoint y: 289, endPoint x: 162, endPoint y: 283, distance: 72.9
click at [89, 289] on span "Client Profile" at bounding box center [81, 284] width 79 height 16
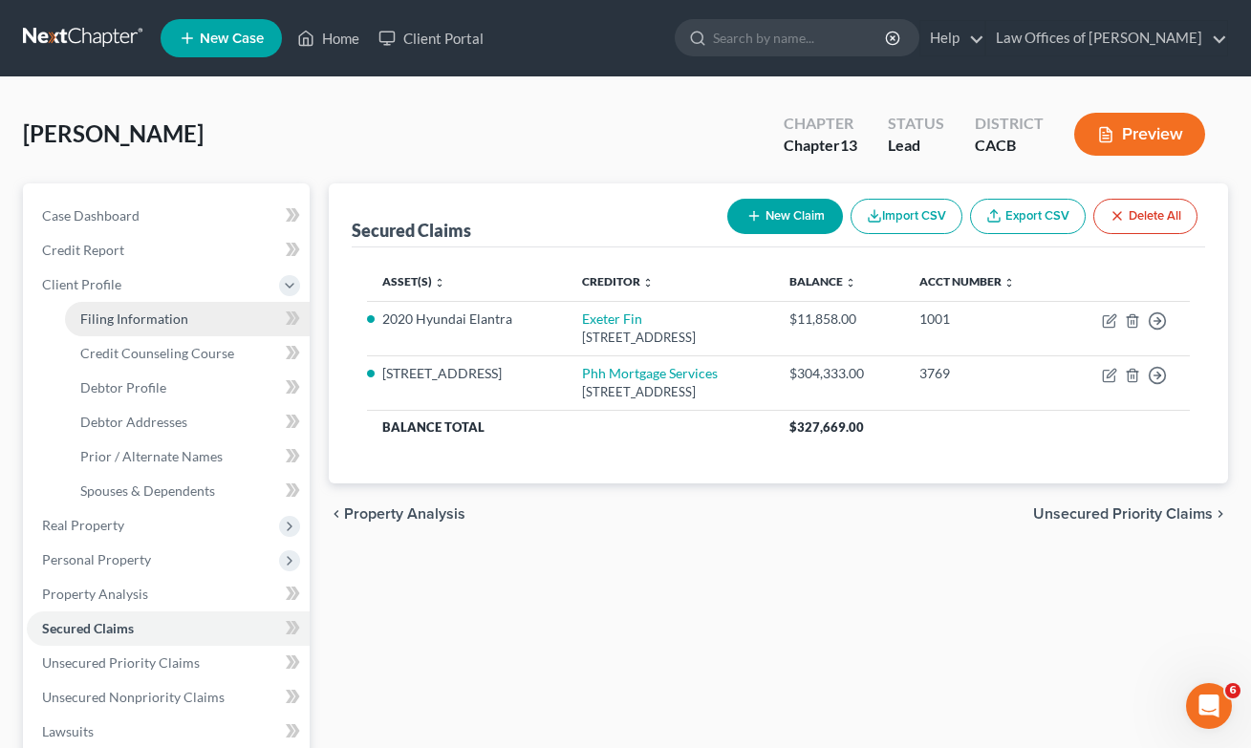
click at [101, 326] on span "Filing Information" at bounding box center [134, 319] width 108 height 16
select select "1"
select select "0"
select select "3"
select select "7"
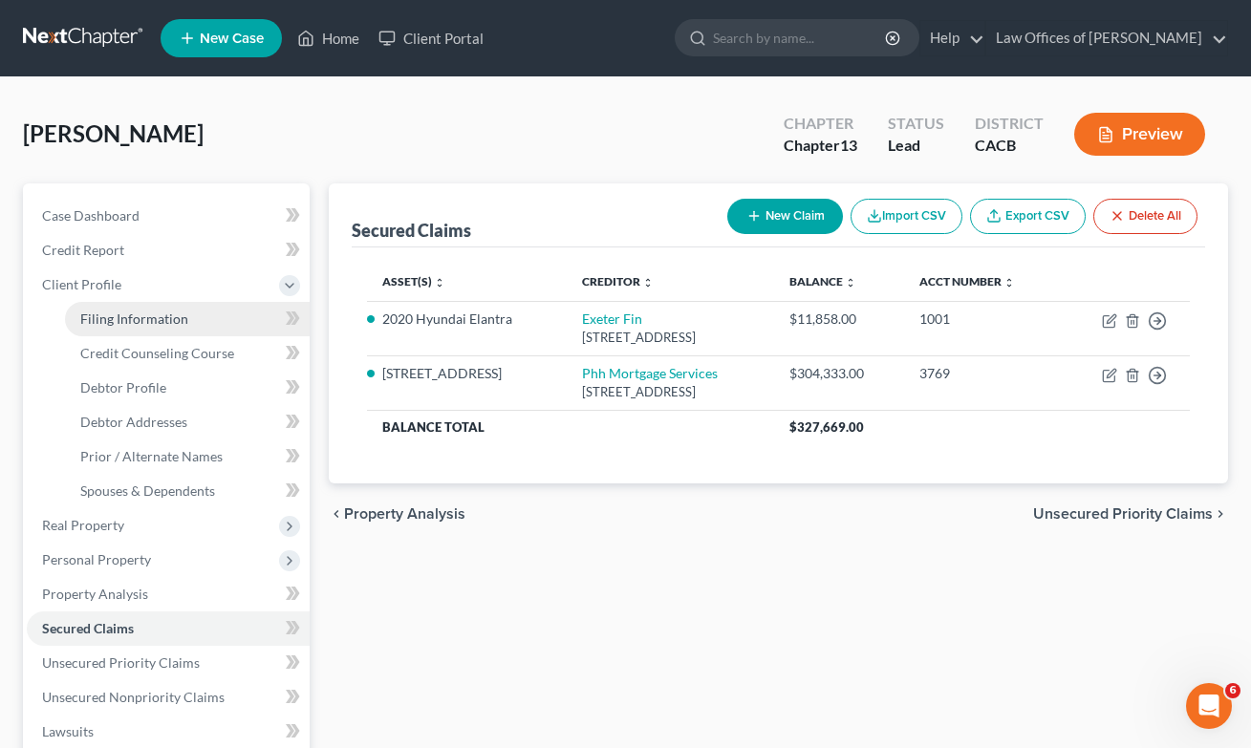
select select "0"
select select "4"
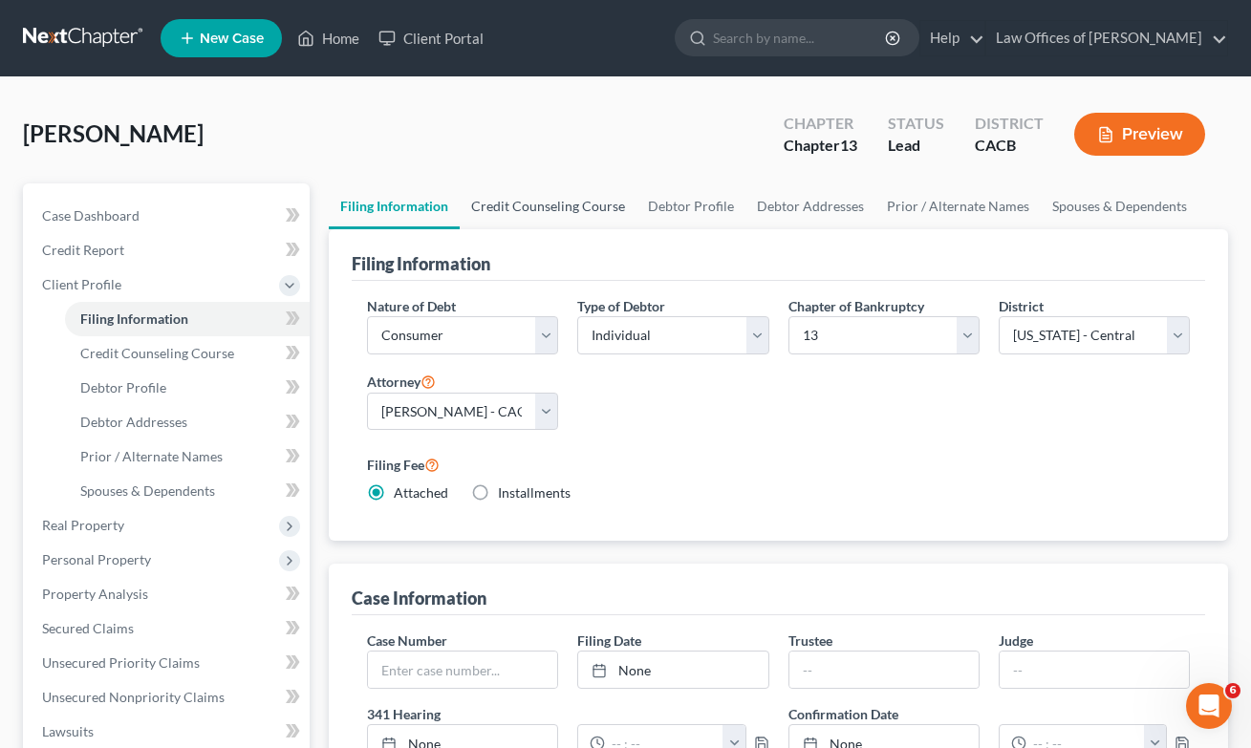
click at [577, 206] on link "Credit Counseling Course" at bounding box center [548, 207] width 177 height 46
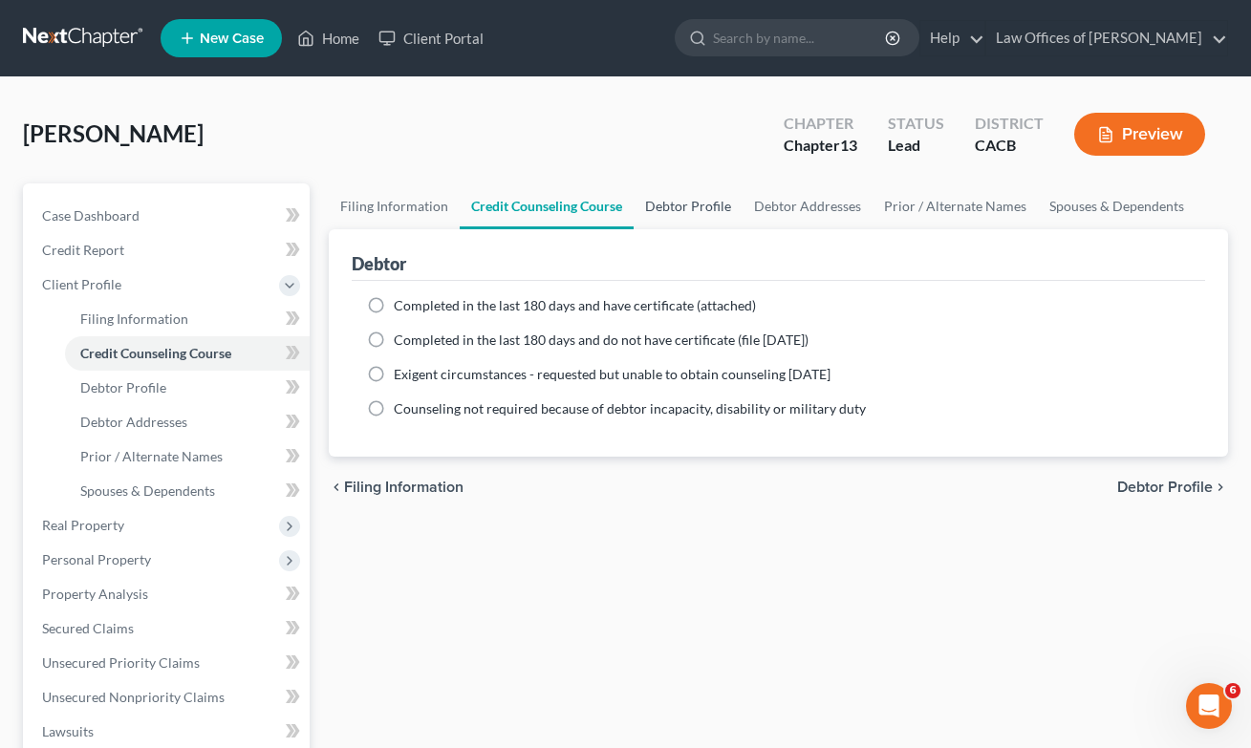
click at [706, 207] on link "Debtor Profile" at bounding box center [688, 207] width 109 height 46
select select "1"
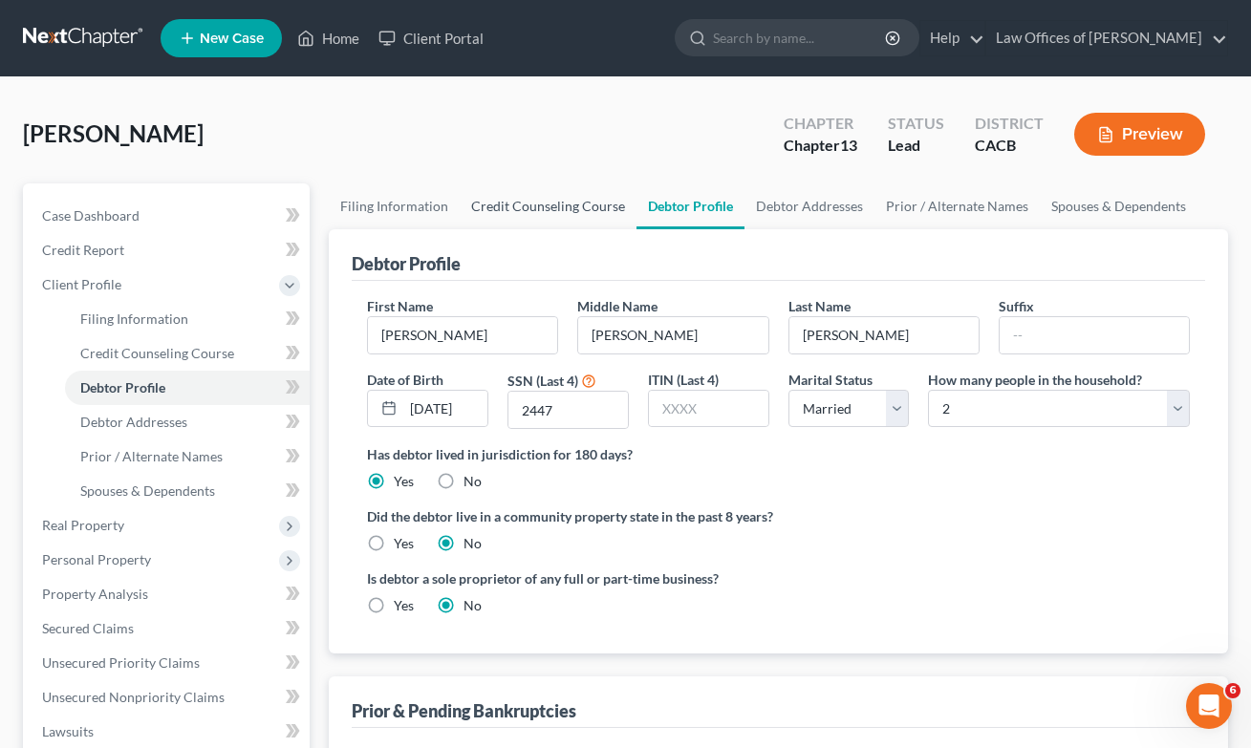
click at [523, 211] on link "Credit Counseling Course" at bounding box center [548, 207] width 177 height 46
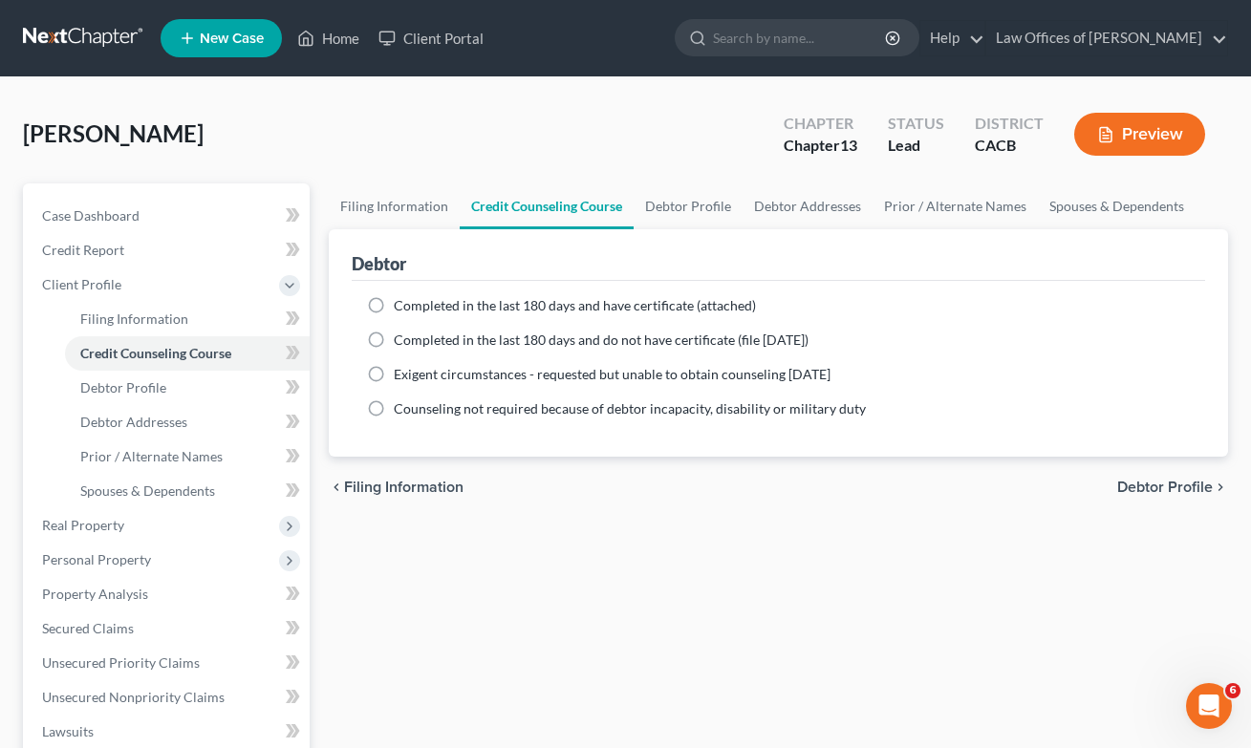
drag, startPoint x: 480, startPoint y: 333, endPoint x: 494, endPoint y: 325, distance: 16.2
click at [480, 333] on span "Completed in the last 180 days and do not have certificate (file [DATE])" at bounding box center [601, 340] width 415 height 16
click at [414, 333] on input "Completed in the last 180 days and do not have certificate (file [DATE])" at bounding box center [407, 337] width 12 height 12
radio input "true"
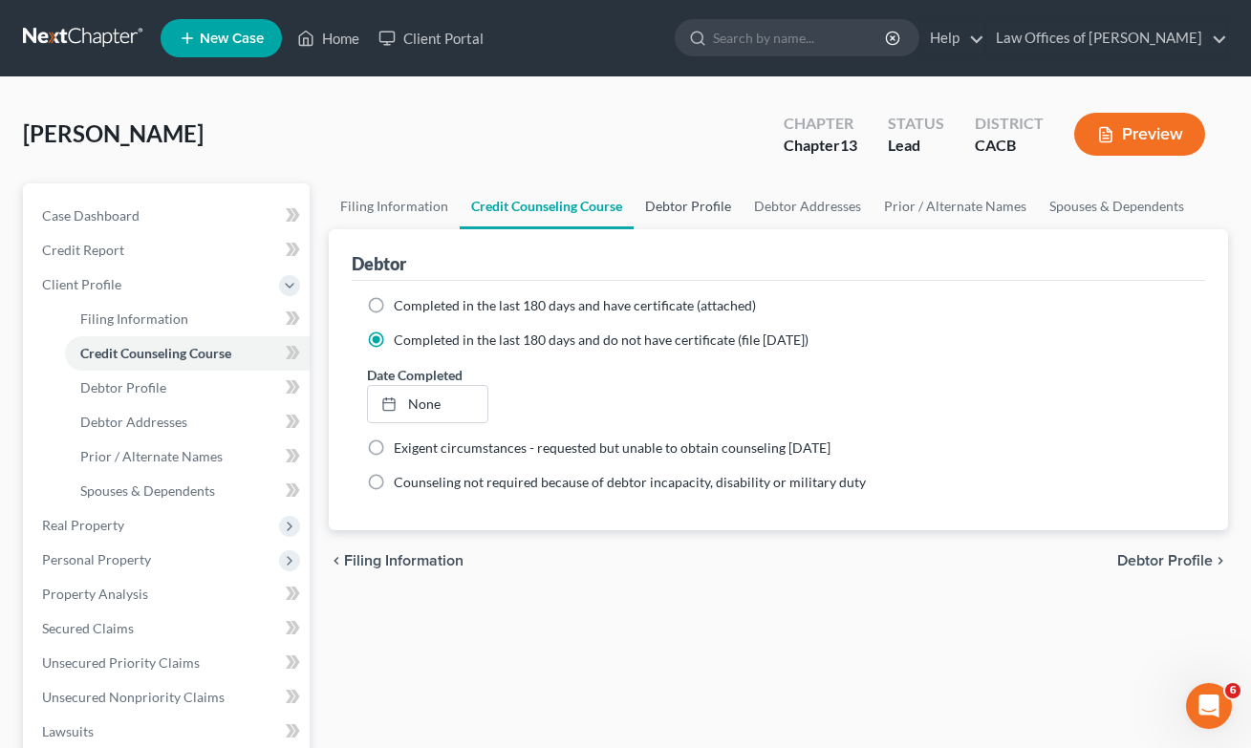
click at [666, 209] on link "Debtor Profile" at bounding box center [688, 207] width 109 height 46
select select "1"
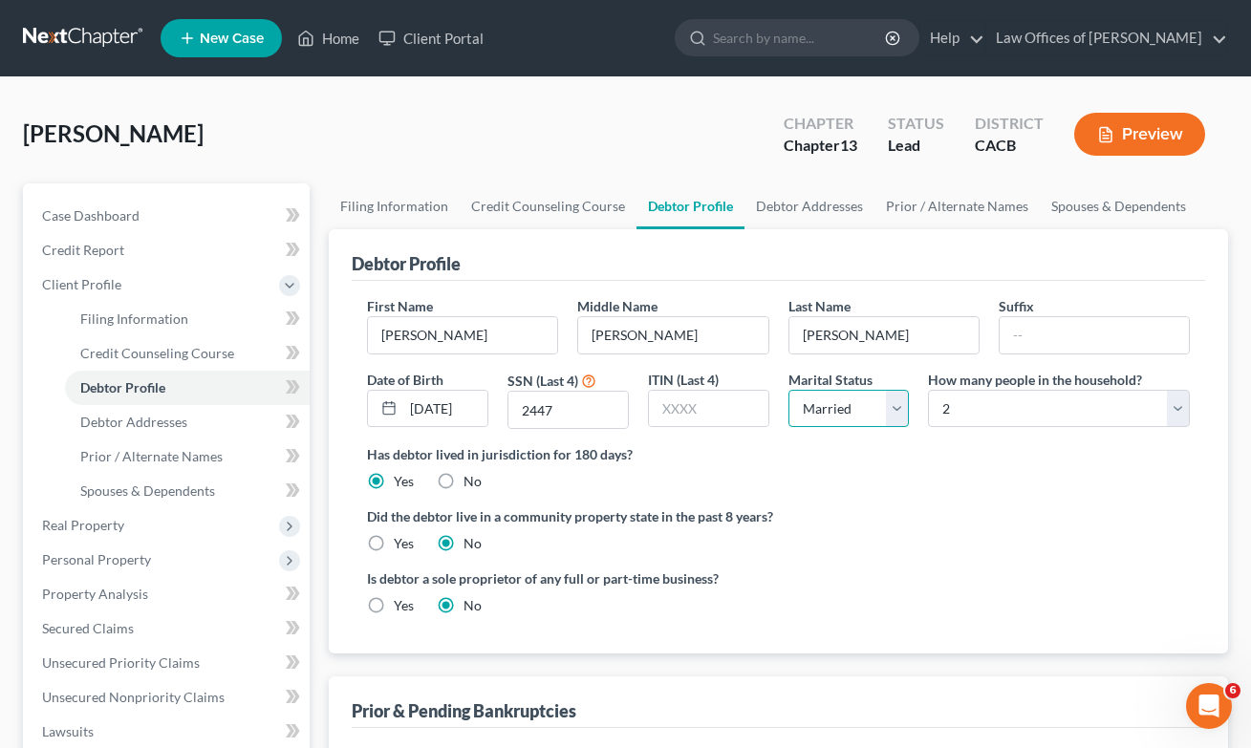
select select "3"
select select "0"
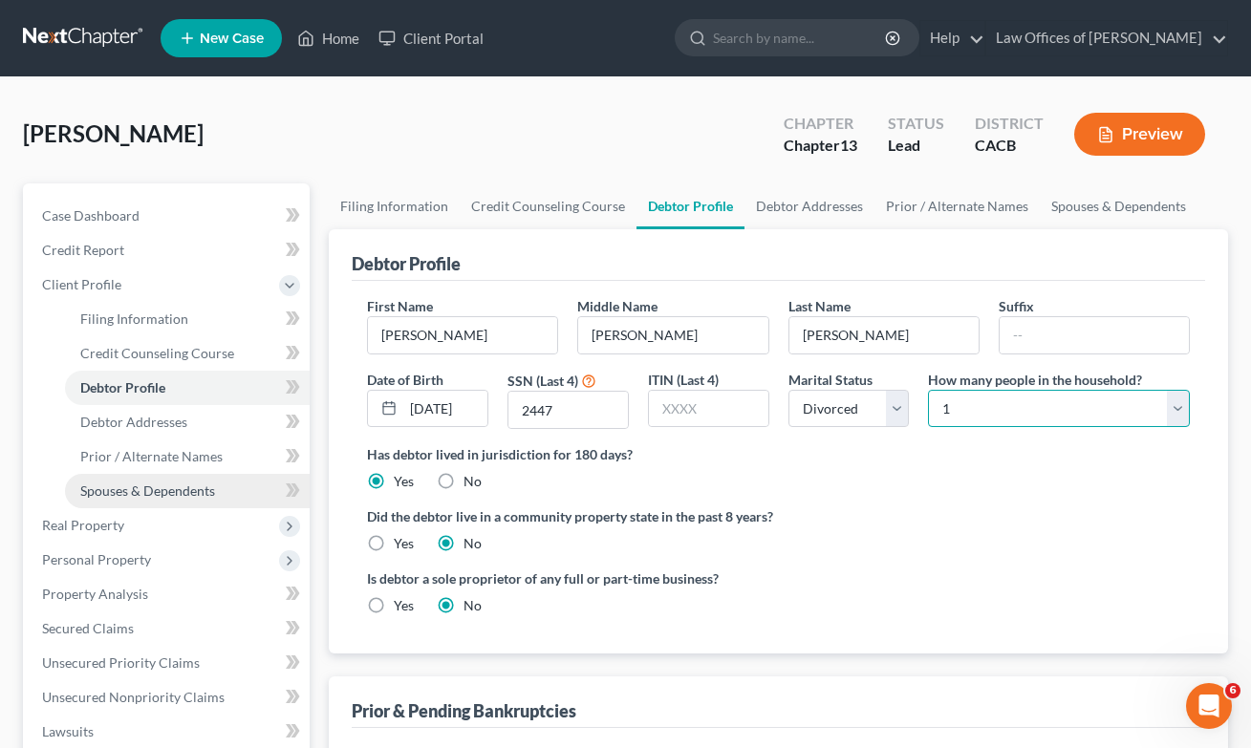
scroll to position [4, 0]
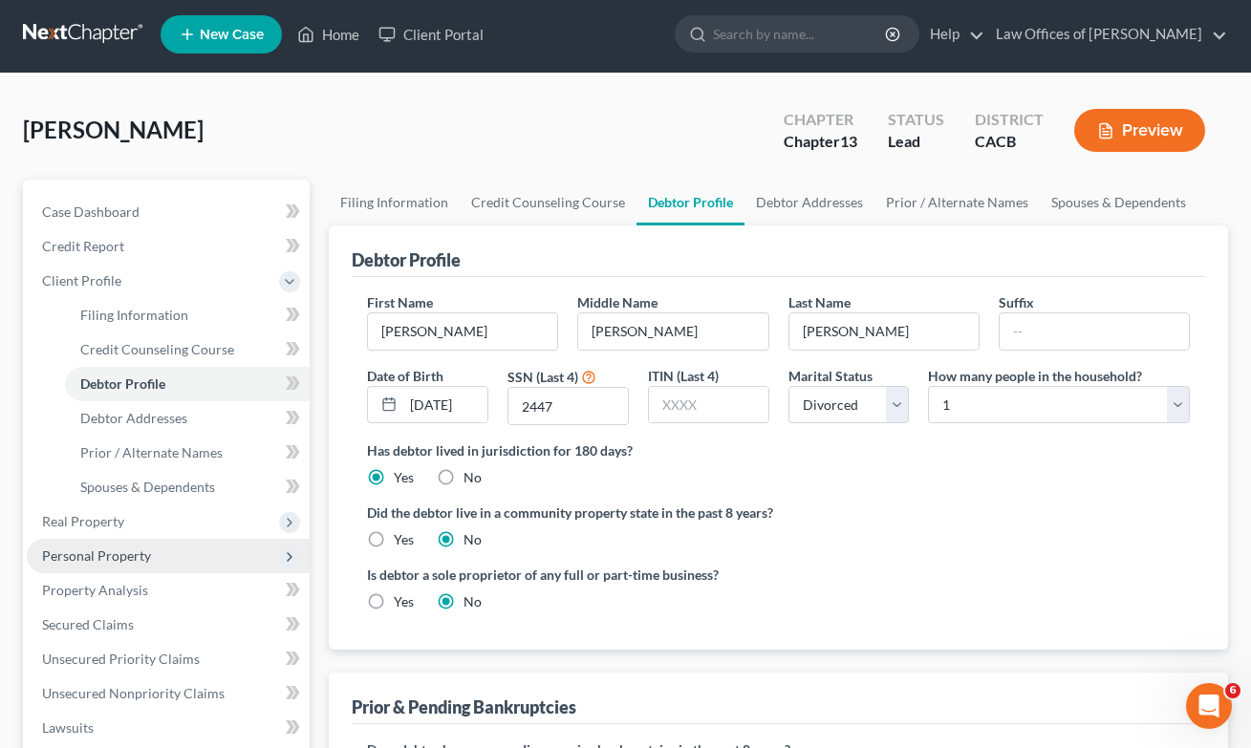
click at [90, 559] on span "Personal Property" at bounding box center [96, 556] width 109 height 16
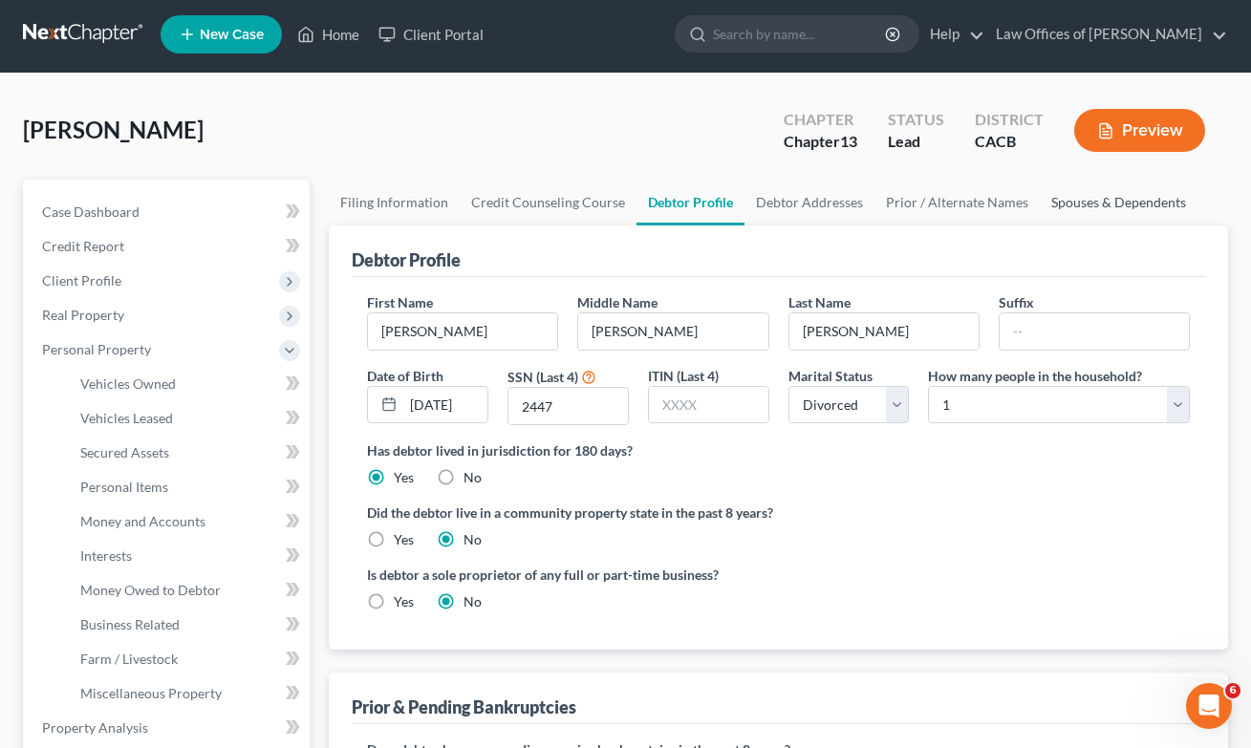
click at [1089, 189] on link "Spouses & Dependents" at bounding box center [1119, 203] width 158 height 46
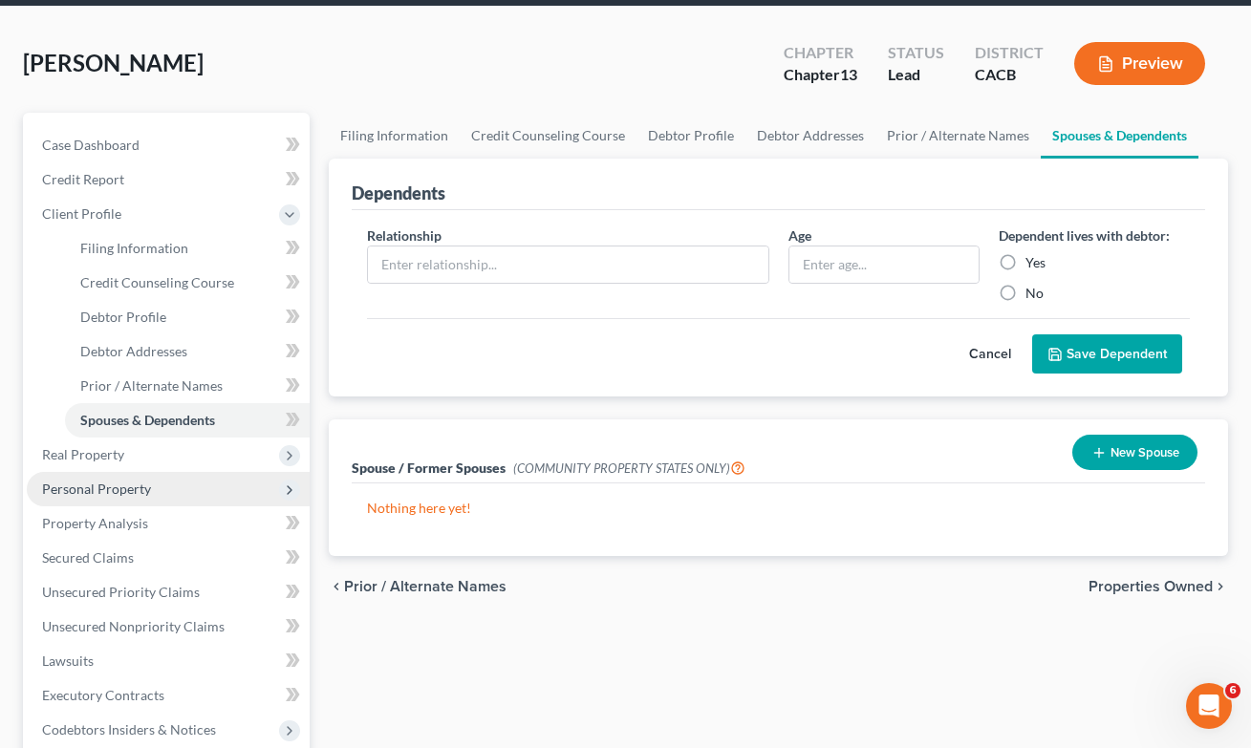
scroll to position [204, 0]
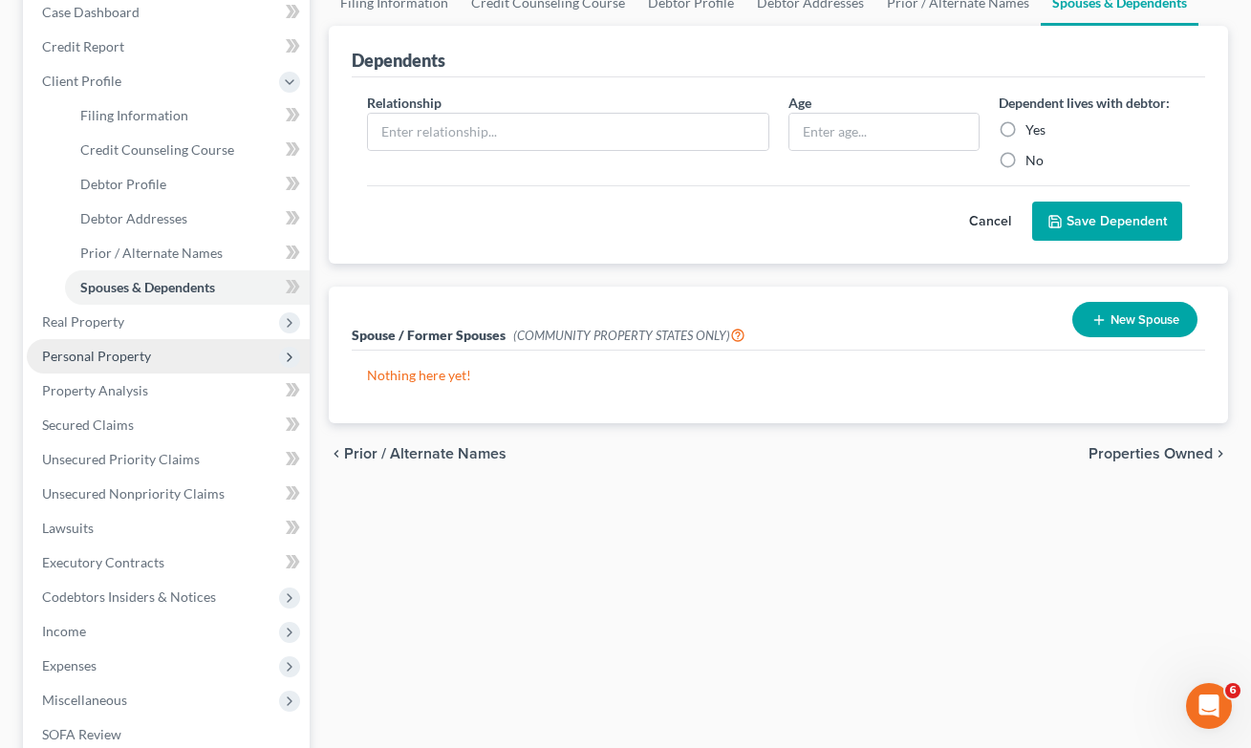
click at [89, 357] on span "Personal Property" at bounding box center [96, 356] width 109 height 16
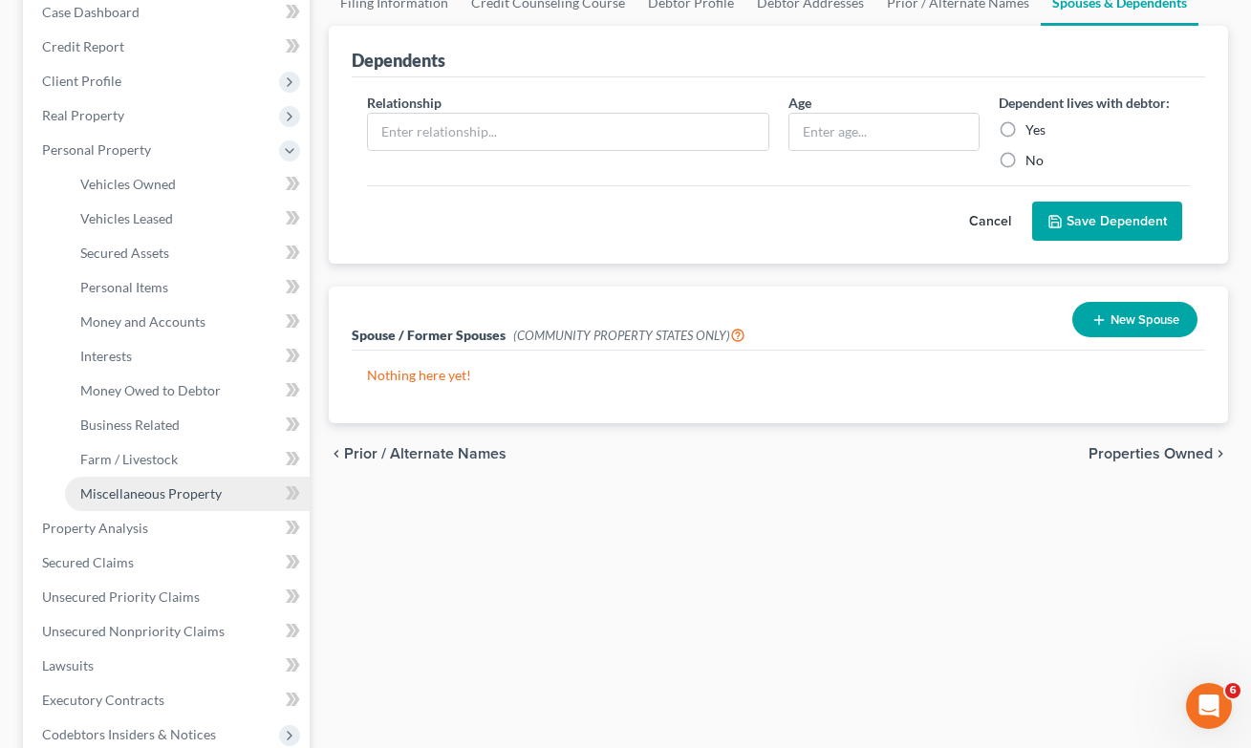
click at [123, 497] on span "Miscellaneous Property" at bounding box center [150, 494] width 141 height 16
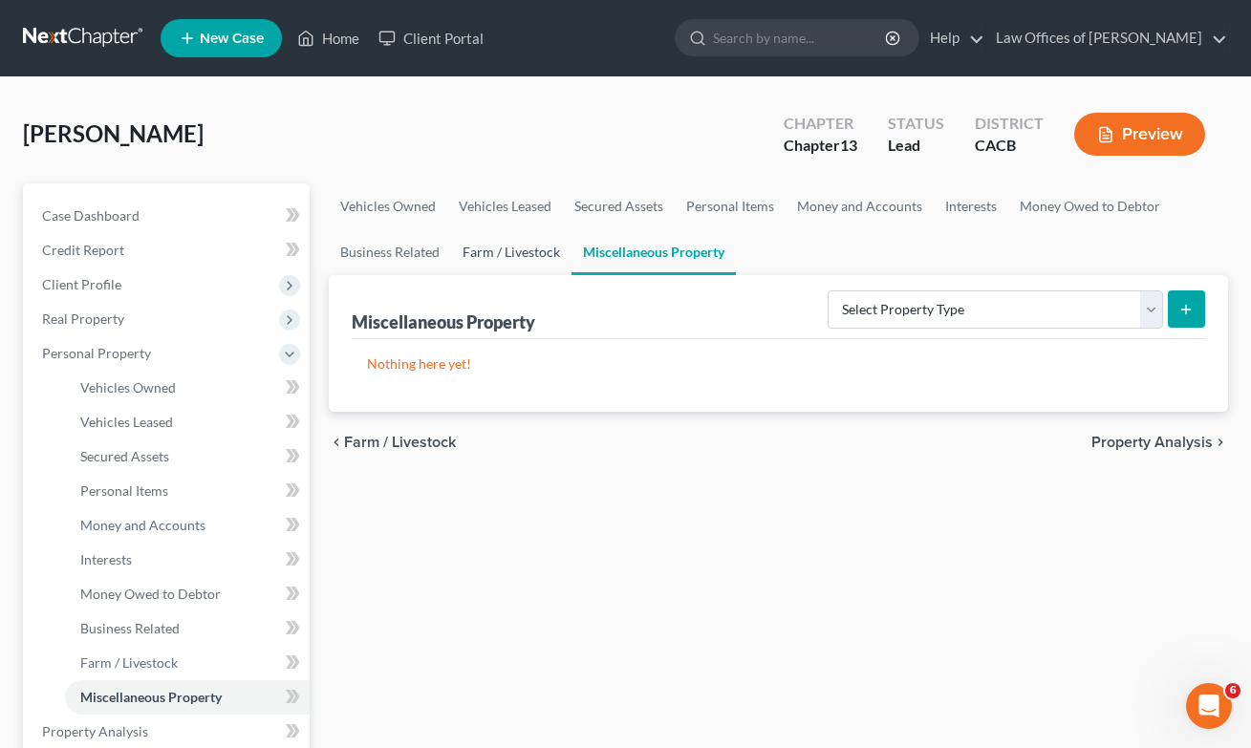
click at [489, 264] on link "Farm / Livestock" at bounding box center [511, 252] width 120 height 46
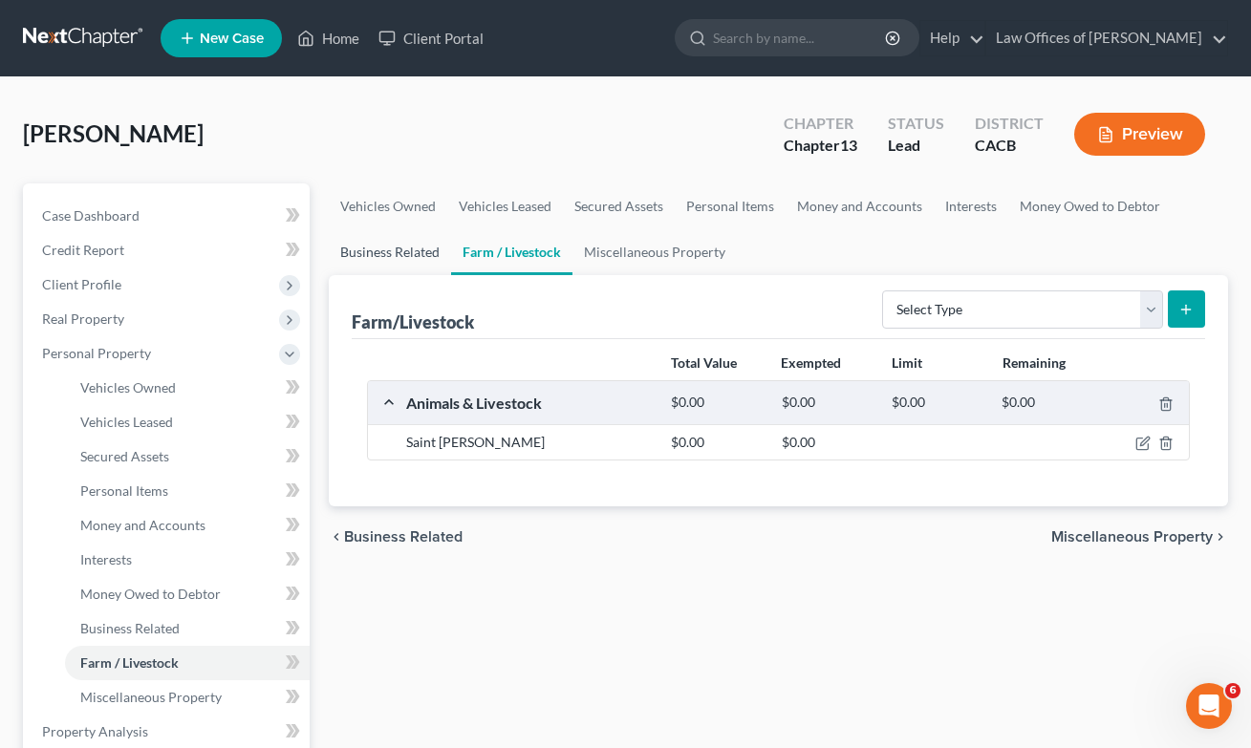
click at [363, 251] on link "Business Related" at bounding box center [390, 252] width 122 height 46
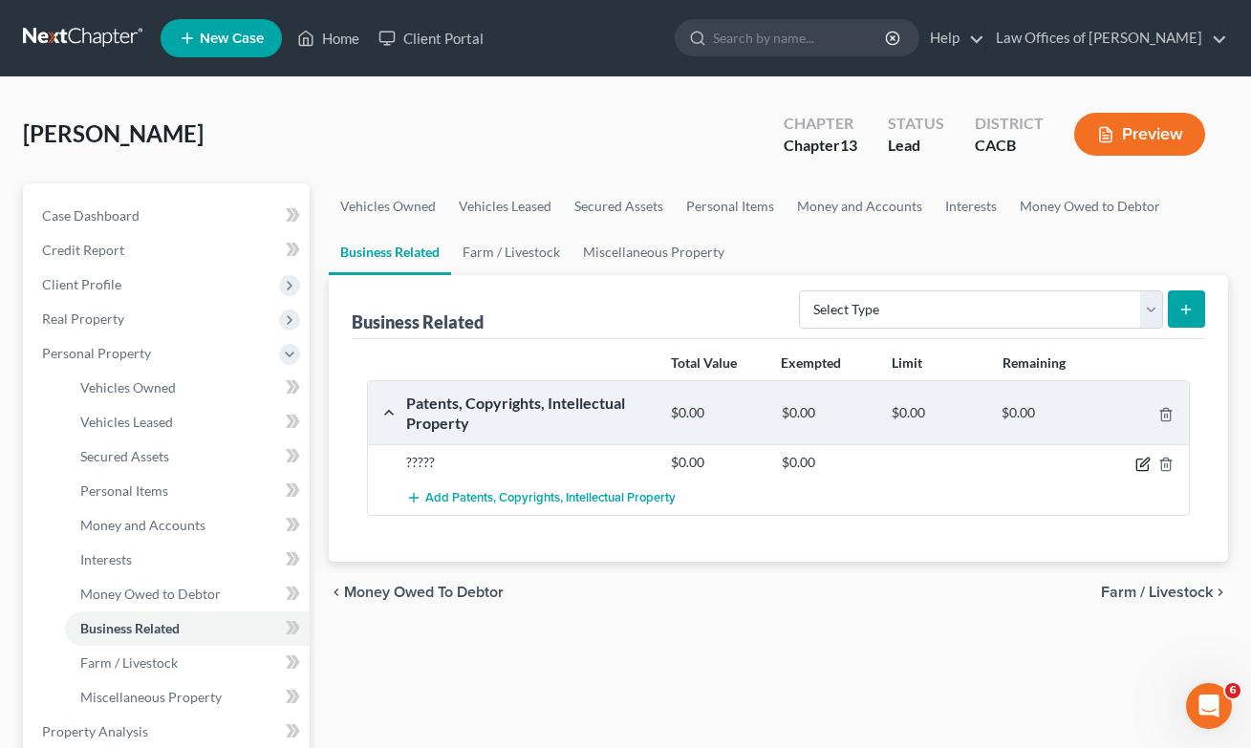
click at [1142, 467] on icon "button" at bounding box center [1142, 464] width 15 height 15
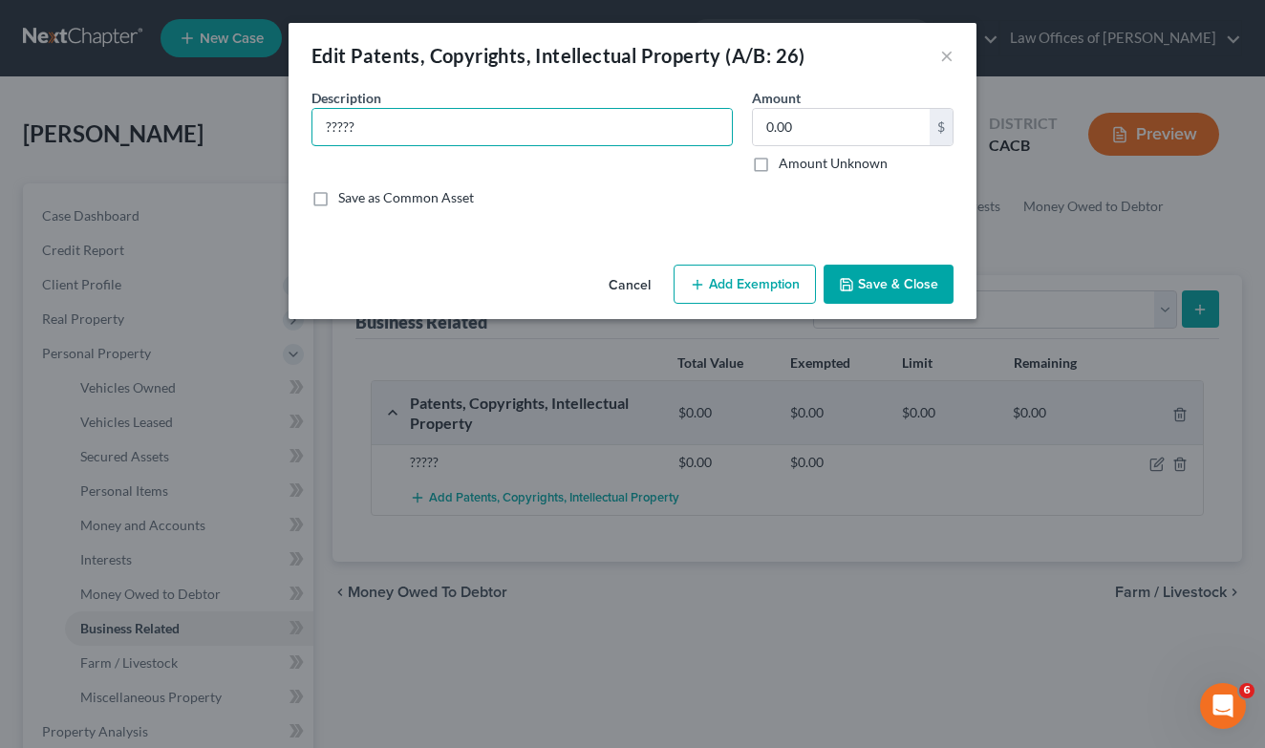
drag, startPoint x: 406, startPoint y: 140, endPoint x: 203, endPoint y: 143, distance: 203.6
click at [203, 143] on div "Edit Patents, Copyrights, Intellectual Property (A/B: 26) × An exemption set mu…" at bounding box center [632, 374] width 1265 height 748
drag, startPoint x: 292, startPoint y: 125, endPoint x: 248, endPoint y: 122, distance: 44.1
click at [248, 123] on div "Edit Patents, Copyrights, Intellectual Property (A/B: 26) × An exemption set mu…" at bounding box center [632, 374] width 1265 height 748
paste input "Patent on an accessory to the typical boxing heavy (punching) bag. It is called…"
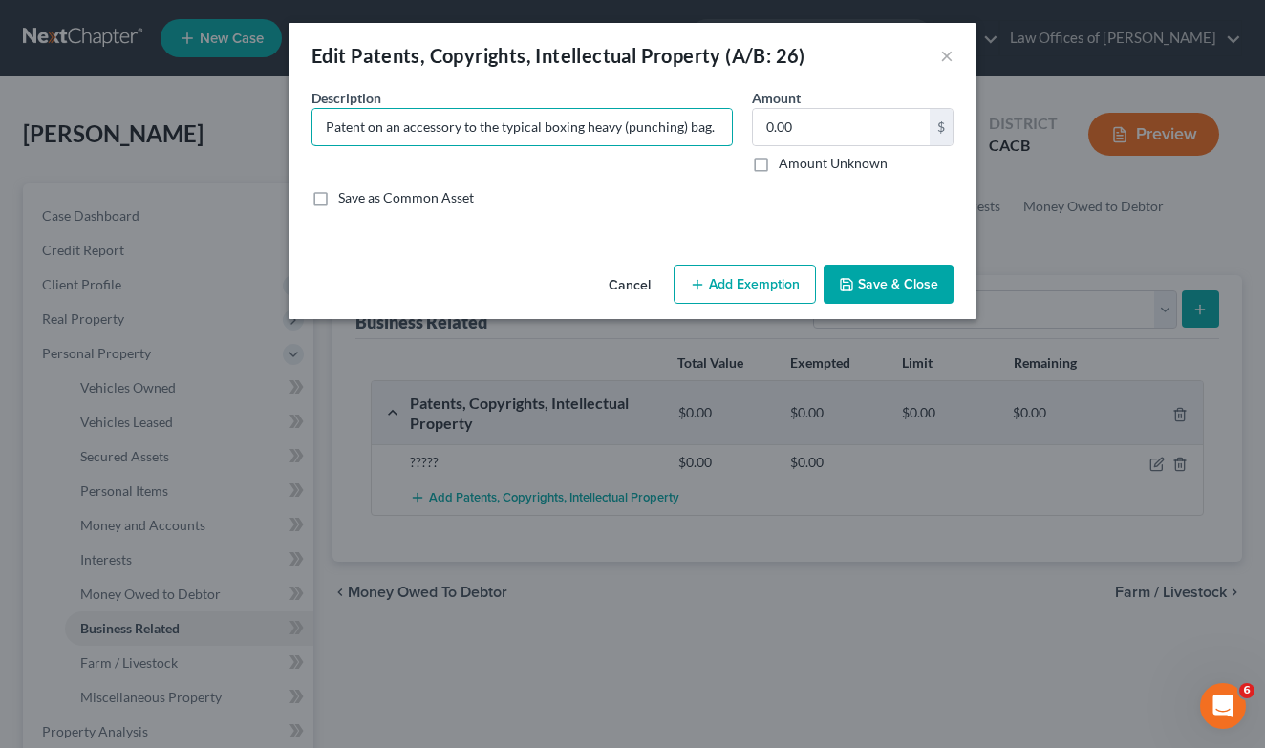
type input "Patent on an accessory to the typical boxing heavy (punching) bag. It is called…"
click at [779, 161] on label "Amount Unknown" at bounding box center [833, 163] width 109 height 19
click at [787, 161] on input "Amount Unknown" at bounding box center [793, 160] width 12 height 12
checkbox input "true"
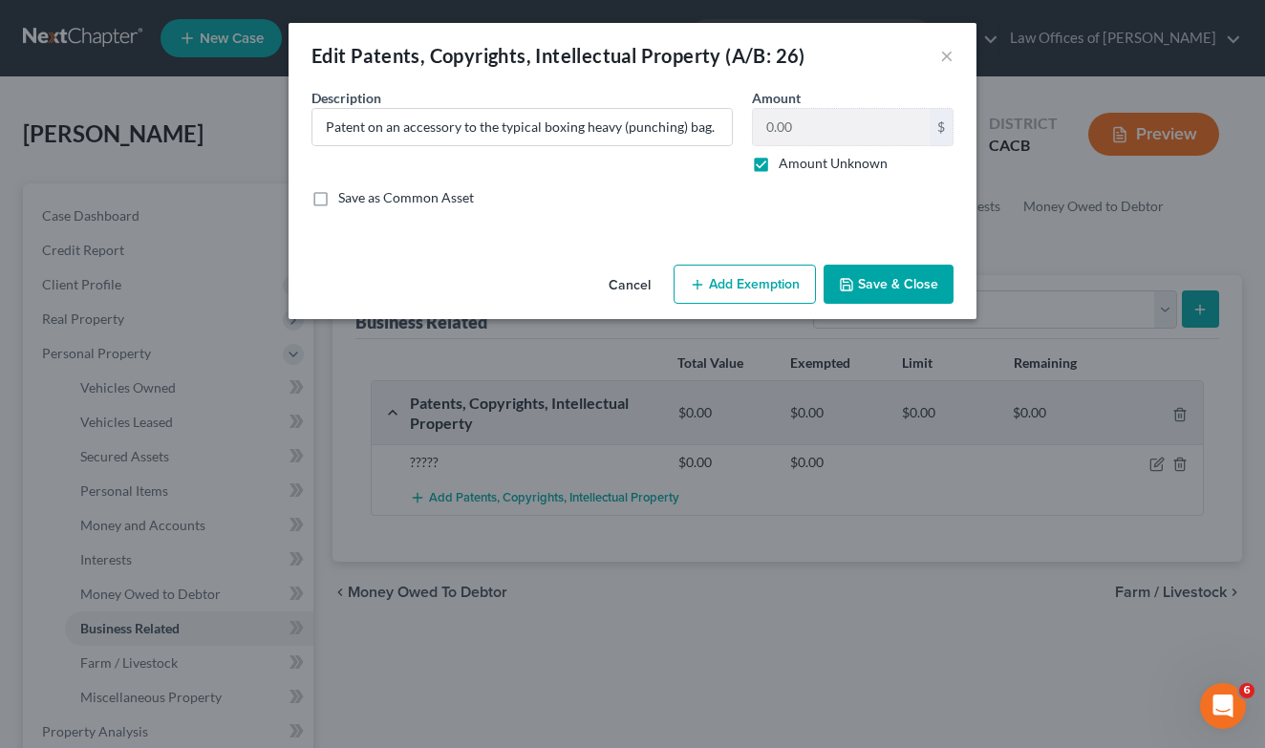
click at [919, 280] on button "Save & Close" at bounding box center [889, 285] width 130 height 40
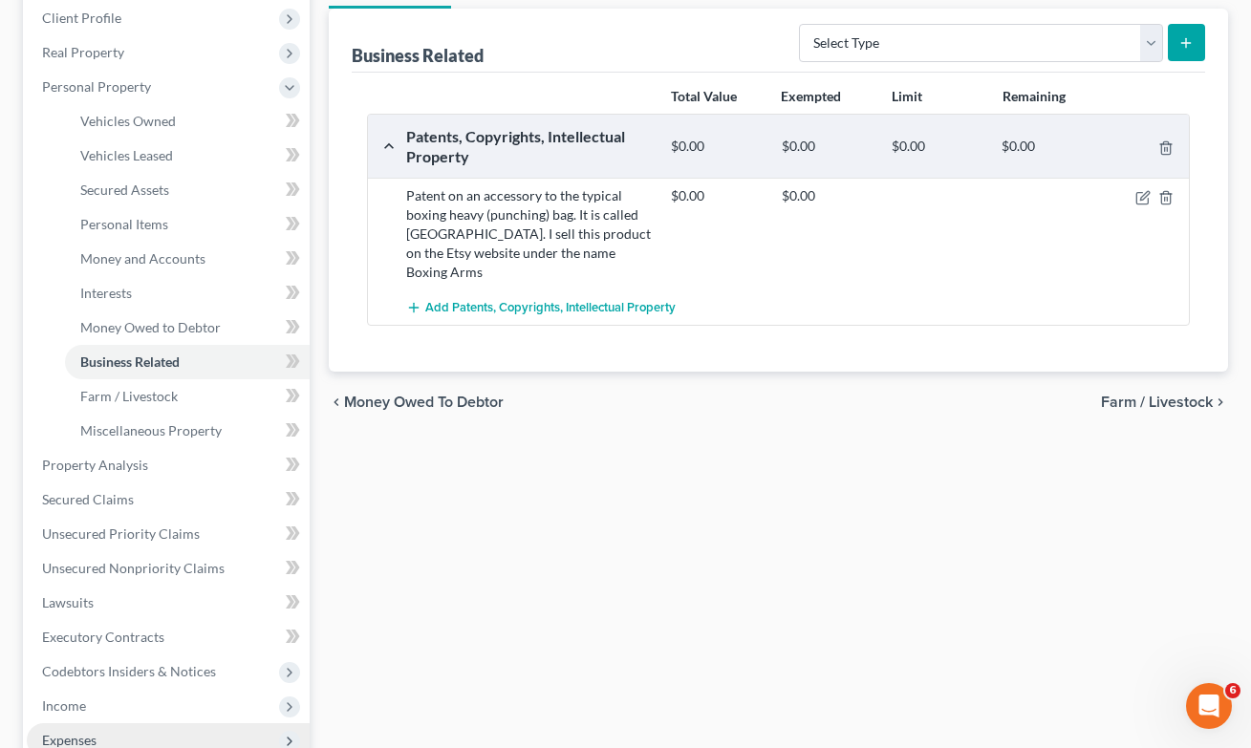
scroll to position [429, 0]
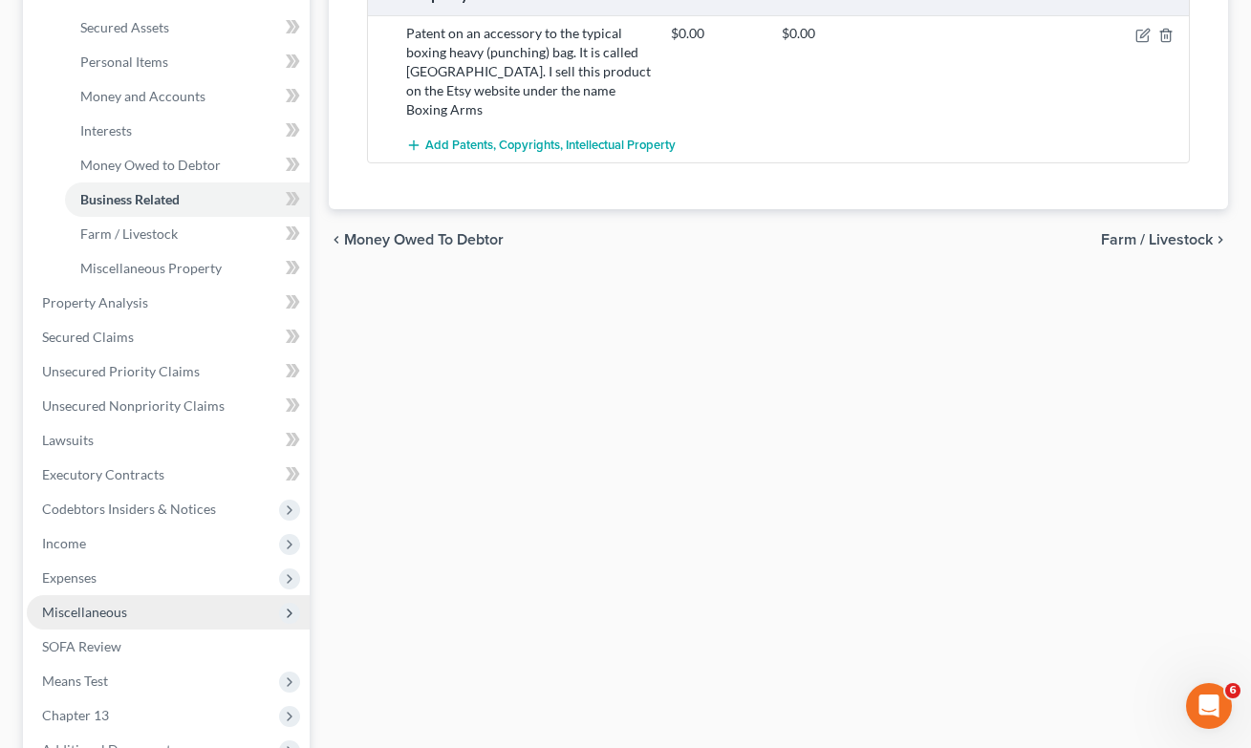
click at [84, 625] on span "Miscellaneous" at bounding box center [168, 612] width 283 height 34
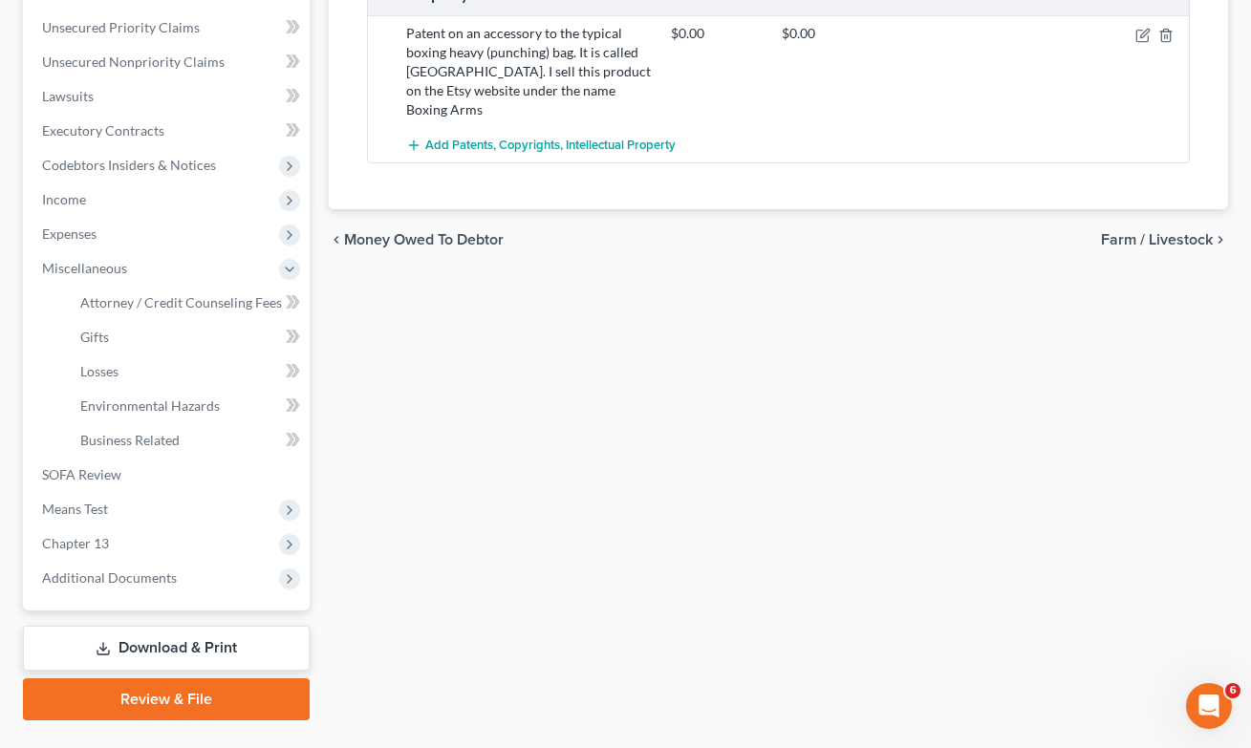
scroll to position [474, 0]
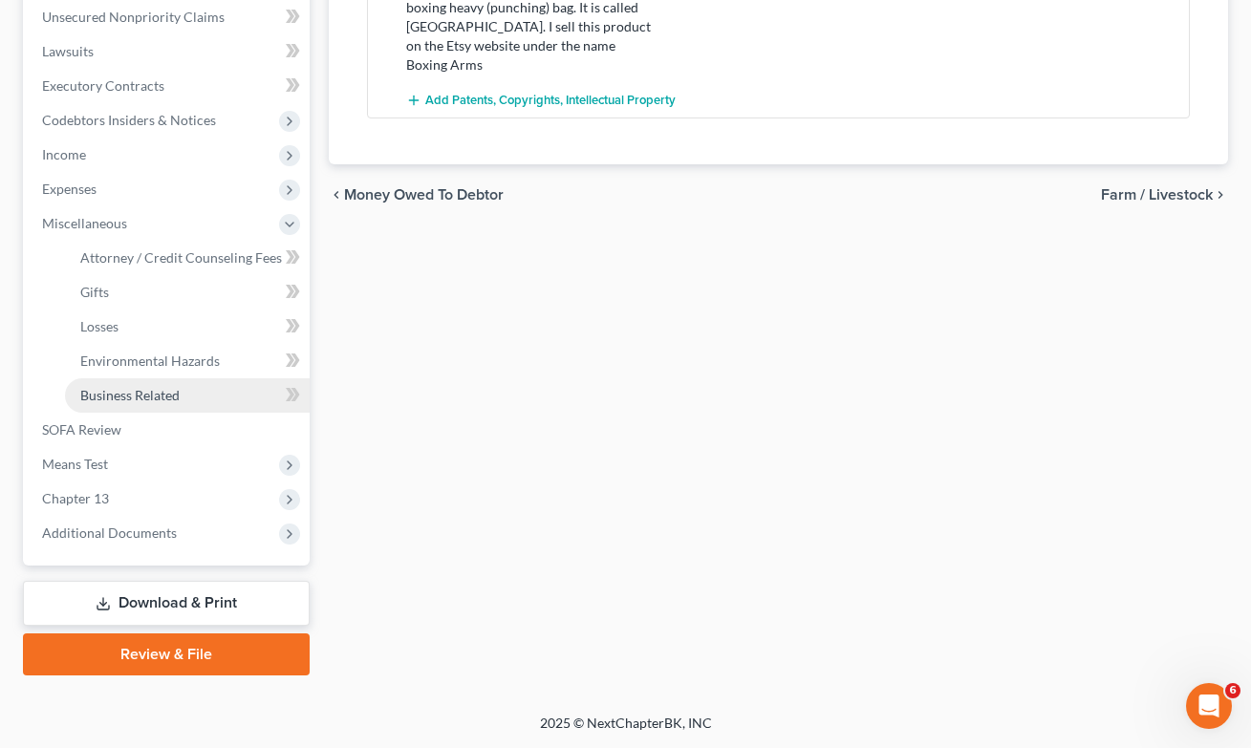
click at [134, 395] on span "Business Related" at bounding box center [129, 395] width 99 height 16
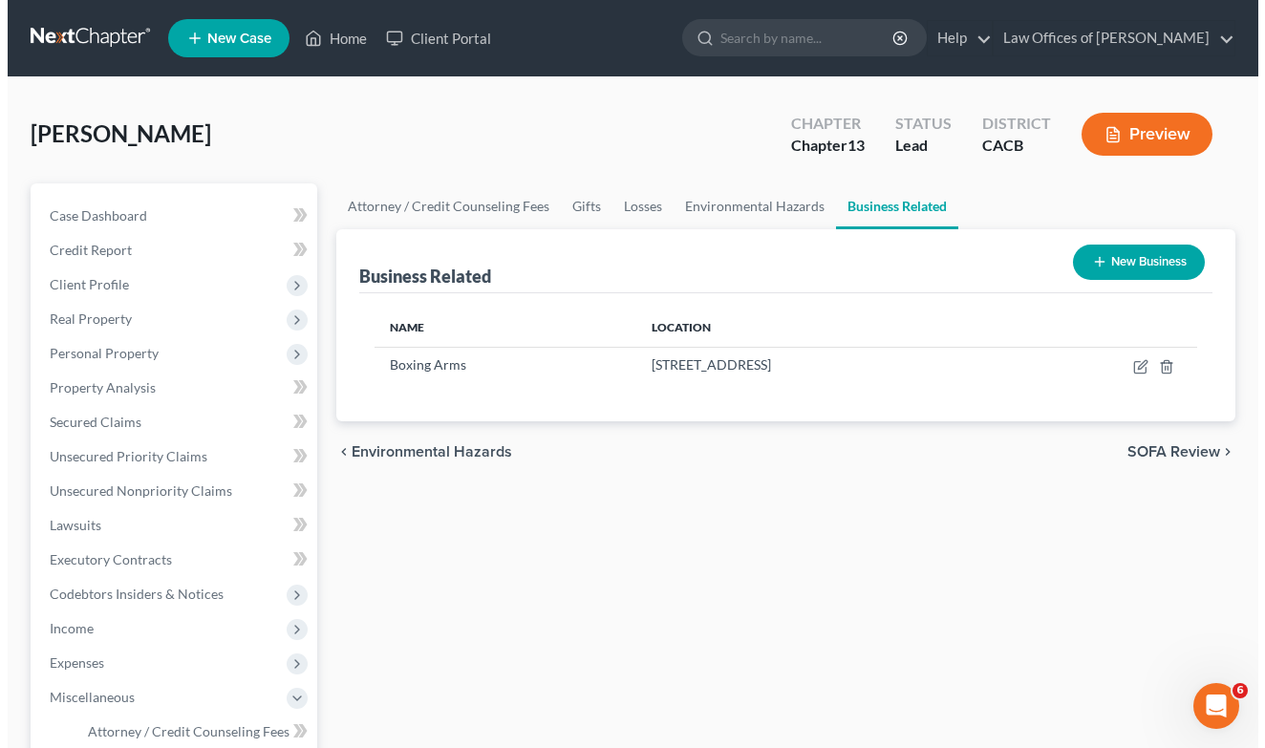
scroll to position [45, 0]
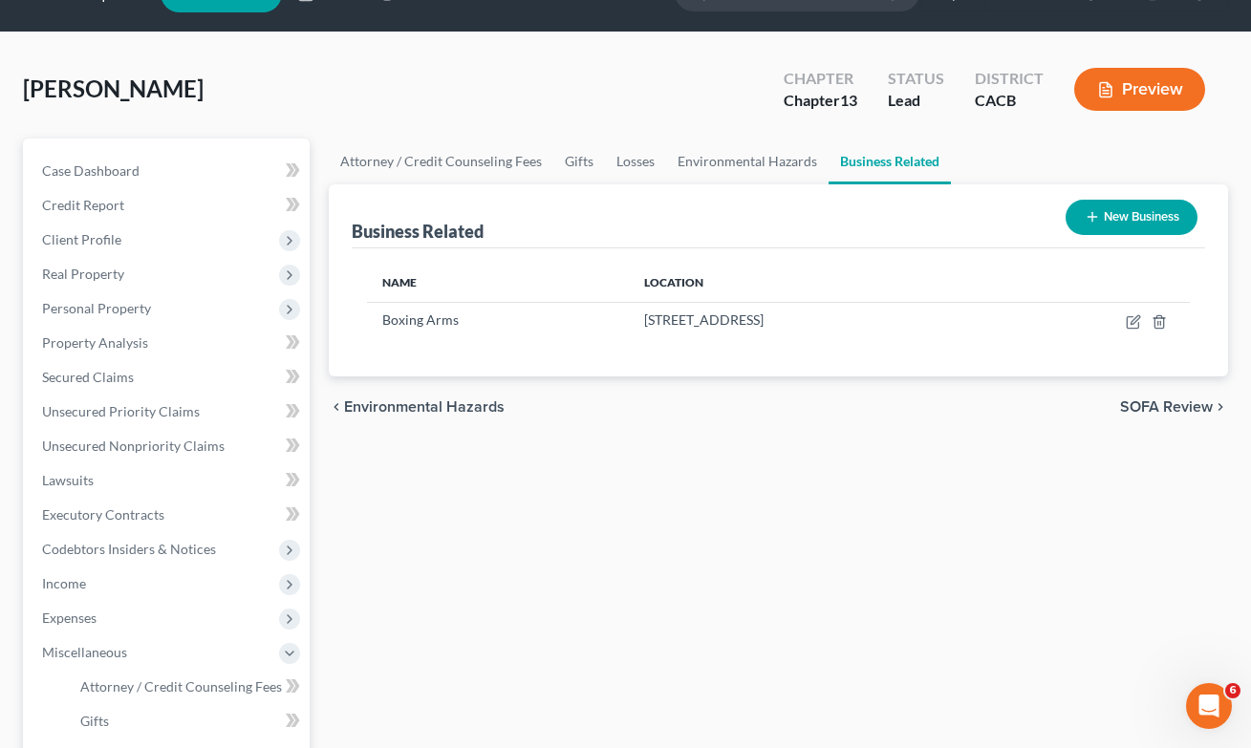
click at [1137, 210] on button "New Business" at bounding box center [1132, 217] width 132 height 35
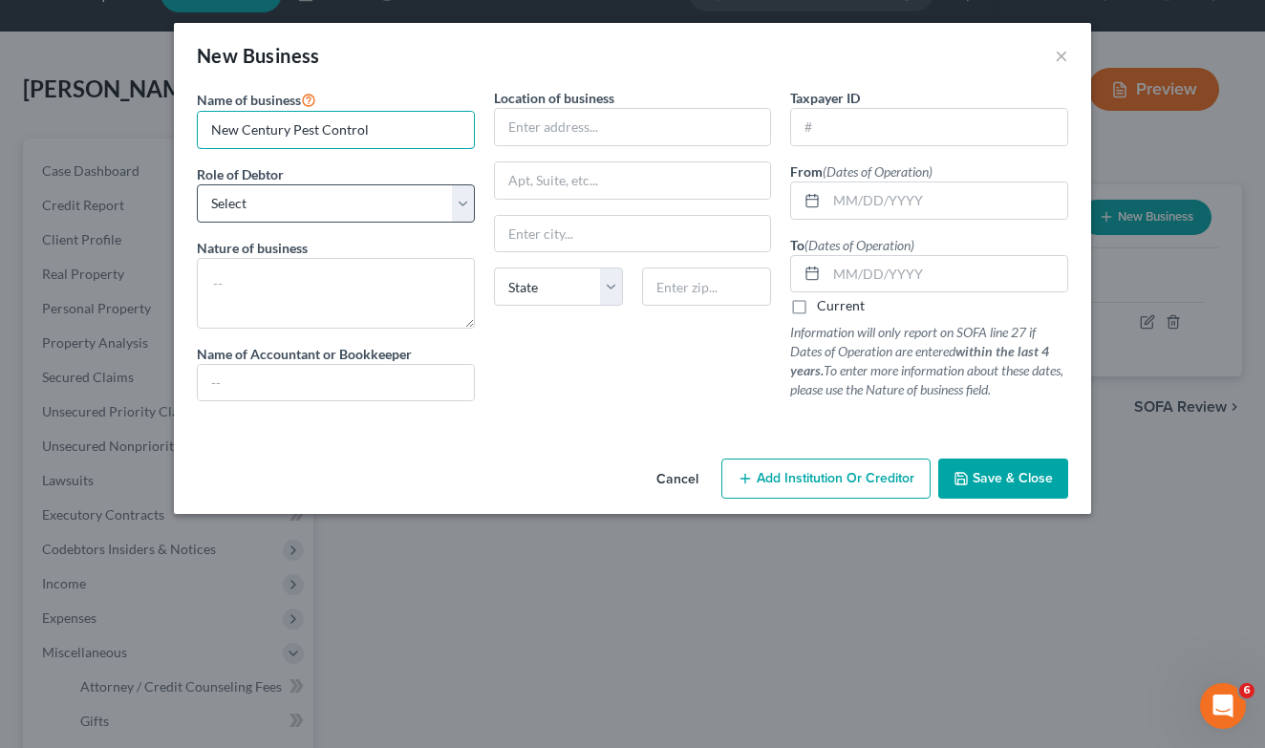
type input "New Century Pest Control"
select select "member"
